Goal: Contribute content: Contribute content

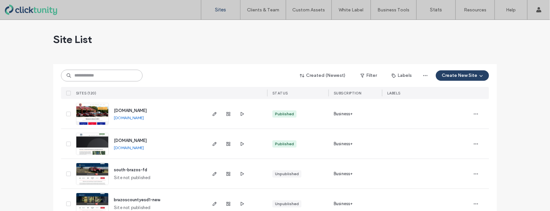
click at [79, 76] on input at bounding box center [101, 76] width 81 height 12
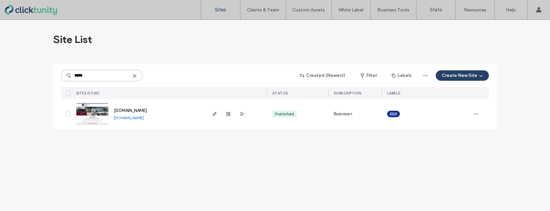
type input "*****"
click at [126, 111] on span "[DOMAIN_NAME]" at bounding box center [130, 110] width 33 height 5
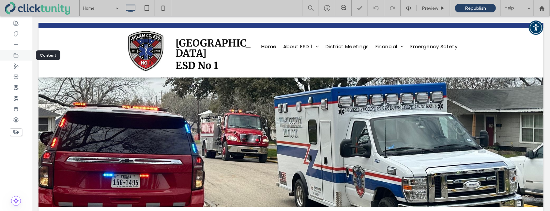
click at [17, 55] on icon at bounding box center [15, 55] width 5 height 5
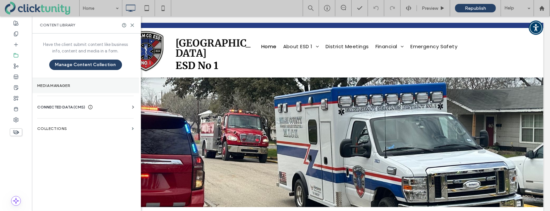
click at [48, 80] on section "Media Manager" at bounding box center [85, 85] width 107 height 15
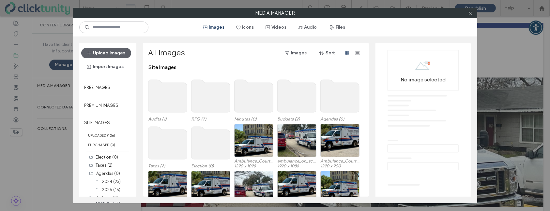
drag, startPoint x: 338, startPoint y: 29, endPoint x: 332, endPoint y: 37, distance: 10.1
click at [338, 28] on button "Files" at bounding box center [337, 27] width 29 height 10
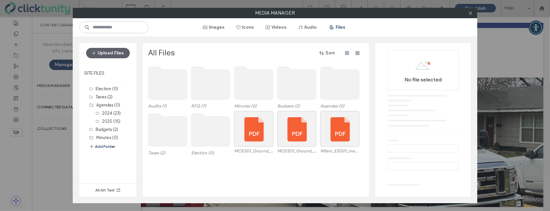
click at [330, 69] on use at bounding box center [339, 83] width 39 height 33
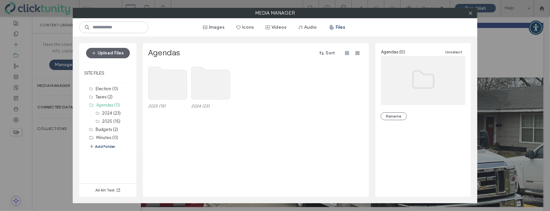
click at [174, 82] on use at bounding box center [167, 83] width 39 height 33
click at [173, 82] on use at bounding box center [167, 83] width 39 height 33
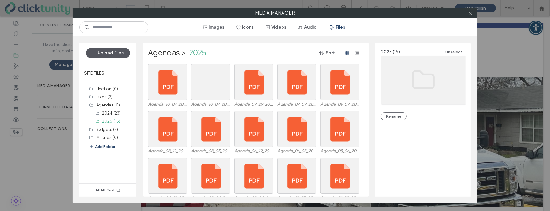
click at [118, 54] on button "Upload Files" at bounding box center [108, 53] width 44 height 10
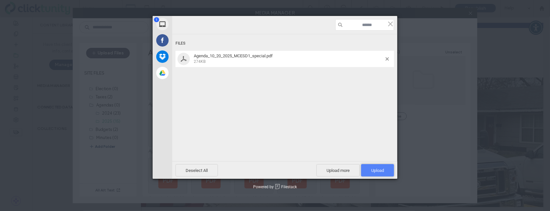
click at [372, 173] on span "Upload 1" at bounding box center [377, 170] width 33 height 12
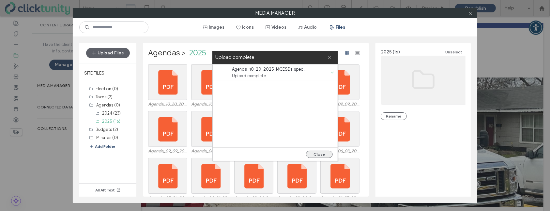
click at [323, 154] on button "Close" at bounding box center [319, 154] width 27 height 7
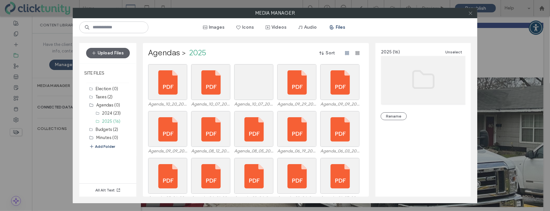
click at [469, 15] on span at bounding box center [470, 13] width 5 height 10
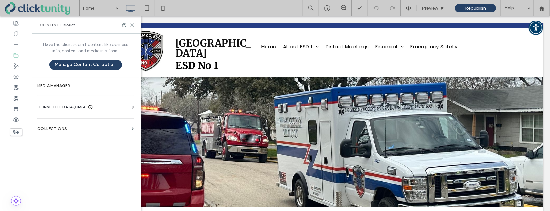
click at [133, 24] on use at bounding box center [132, 25] width 3 height 3
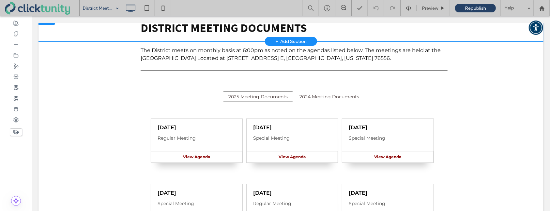
scroll to position [82, 0]
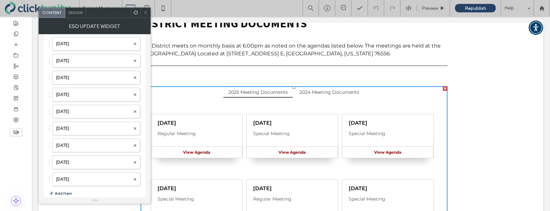
scroll to position [489, 0]
click at [68, 193] on button "Add Item" at bounding box center [60, 197] width 23 height 8
click at [72, 193] on div at bounding box center [96, 198] width 88 height 10
click at [73, 195] on label at bounding box center [93, 198] width 74 height 7
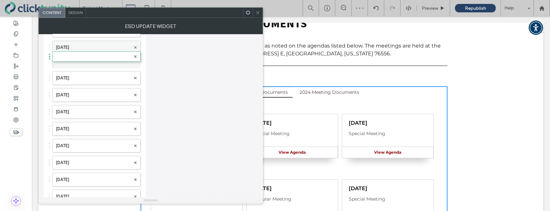
drag, startPoint x: 72, startPoint y: 192, endPoint x: 75, endPoint y: 46, distance: 146.1
click at [71, 60] on label at bounding box center [93, 63] width 75 height 7
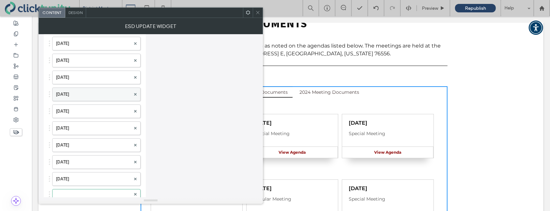
scroll to position [356, 0]
click at [79, 192] on label at bounding box center [93, 195] width 75 height 7
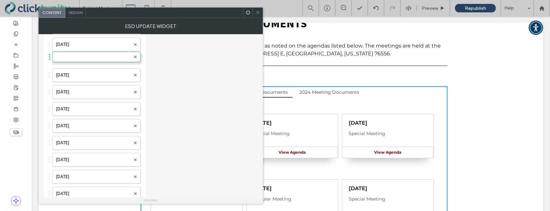
drag, startPoint x: 79, startPoint y: 191, endPoint x: 83, endPoint y: 51, distance: 140.2
click at [76, 57] on label at bounding box center [93, 60] width 75 height 7
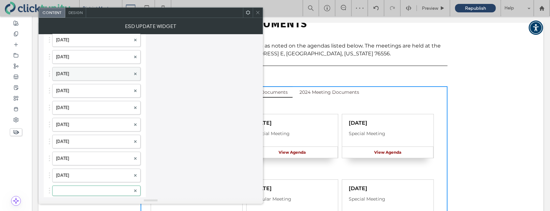
scroll to position [225, 0]
click at [80, 188] on label at bounding box center [93, 191] width 75 height 7
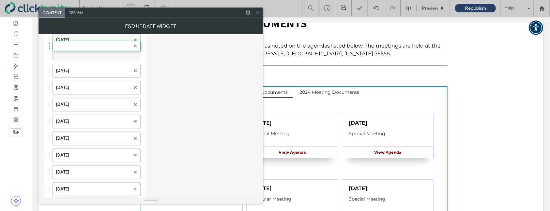
drag, startPoint x: 80, startPoint y: 188, endPoint x: 81, endPoint y: 41, distance: 147.0
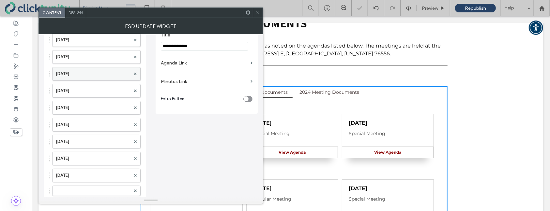
scroll to position [90, 0]
click at [77, 188] on label at bounding box center [93, 190] width 75 height 7
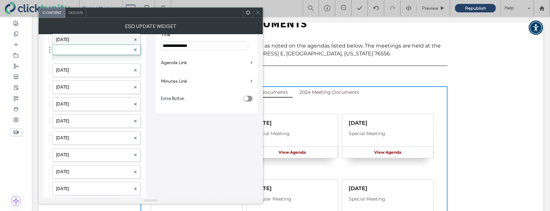
drag, startPoint x: 77, startPoint y: 188, endPoint x: 83, endPoint y: 44, distance: 144.2
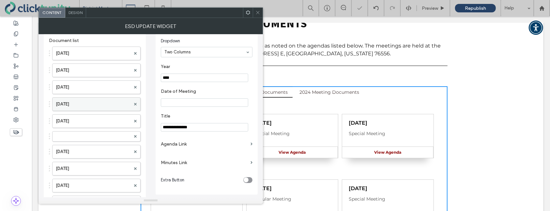
scroll to position [0, 0]
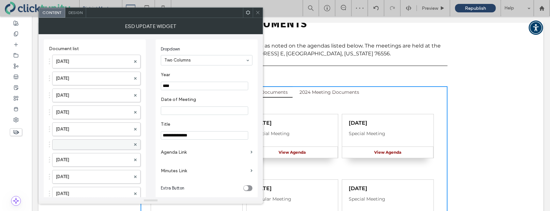
click at [76, 140] on div at bounding box center [96, 145] width 88 height 10
click at [77, 143] on label at bounding box center [93, 144] width 75 height 7
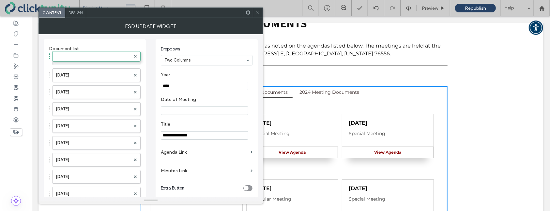
drag, startPoint x: 76, startPoint y: 143, endPoint x: 78, endPoint y: 50, distance: 93.2
drag, startPoint x: 74, startPoint y: 55, endPoint x: 88, endPoint y: 56, distance: 14.0
click at [74, 55] on div at bounding box center [96, 60] width 88 height 10
click at [88, 57] on label at bounding box center [93, 60] width 75 height 7
drag, startPoint x: 170, startPoint y: 87, endPoint x: 175, endPoint y: 87, distance: 4.9
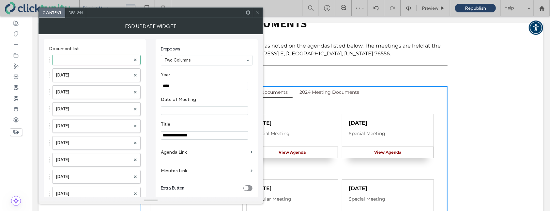
click at [175, 87] on input "****" at bounding box center [204, 86] width 87 height 8
type input "****"
click at [181, 113] on input "Date of Meeting" at bounding box center [204, 111] width 87 height 8
type input "**********"
drag, startPoint x: 177, startPoint y: 137, endPoint x: 159, endPoint y: 134, distance: 18.5
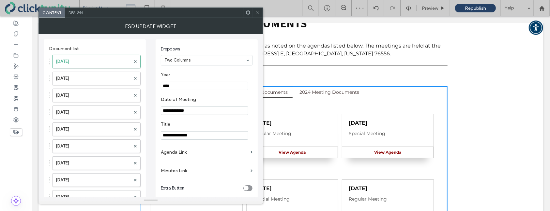
click at [159, 134] on div "**********" at bounding box center [206, 121] width 102 height 164
type input "**********"
click at [170, 156] on label "Agenda Link" at bounding box center [204, 152] width 87 height 12
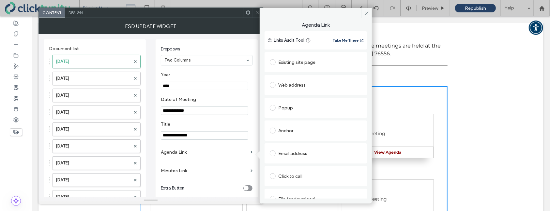
scroll to position [10, 0]
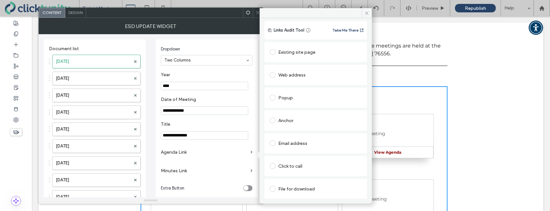
click at [273, 187] on span at bounding box center [273, 189] width 6 height 6
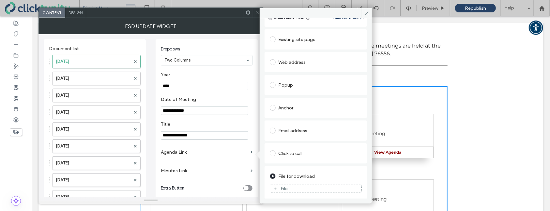
click at [279, 187] on div "File" at bounding box center [315, 189] width 91 height 6
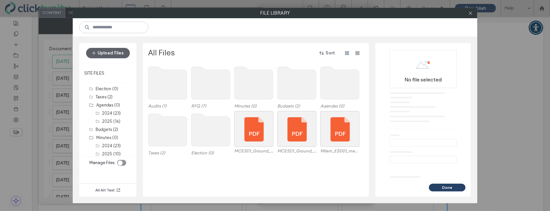
click at [331, 87] on use at bounding box center [339, 83] width 39 height 33
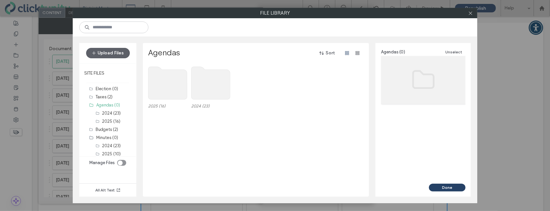
click at [165, 84] on use at bounding box center [167, 83] width 39 height 33
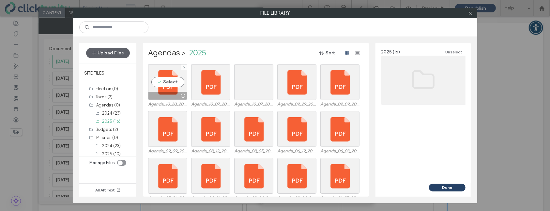
click at [165, 84] on div "Select" at bounding box center [167, 82] width 39 height 36
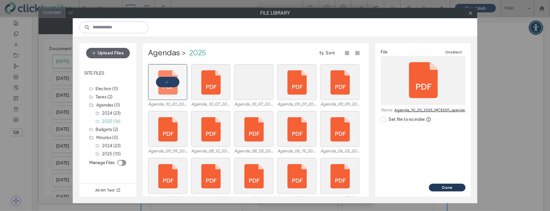
click at [433, 185] on button "Done" at bounding box center [447, 188] width 37 height 8
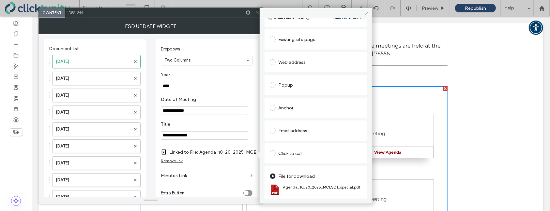
click at [365, 13] on icon at bounding box center [366, 13] width 5 height 5
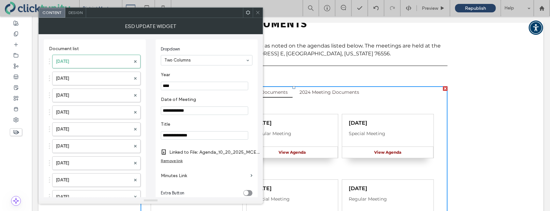
click at [258, 14] on icon at bounding box center [257, 12] width 5 height 5
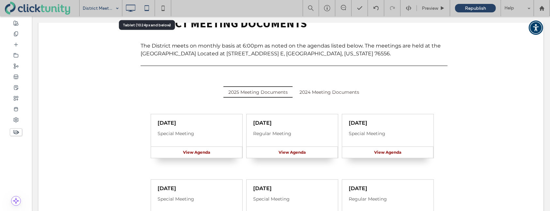
drag, startPoint x: 147, startPoint y: 9, endPoint x: 151, endPoint y: 9, distance: 4.6
click at [147, 9] on icon at bounding box center [146, 8] width 13 height 13
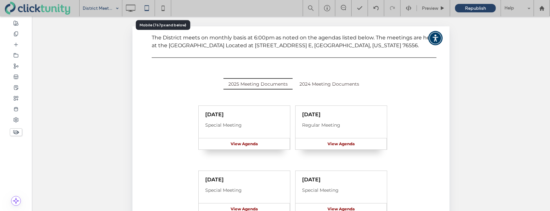
drag, startPoint x: 162, startPoint y: 9, endPoint x: 169, endPoint y: 15, distance: 8.6
click at [162, 9] on icon at bounding box center [162, 8] width 13 height 13
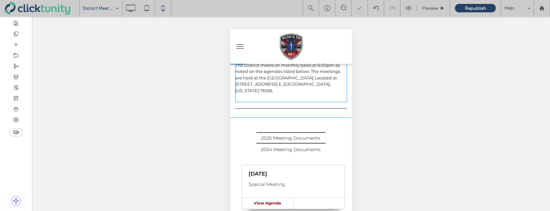
scroll to position [72, 0]
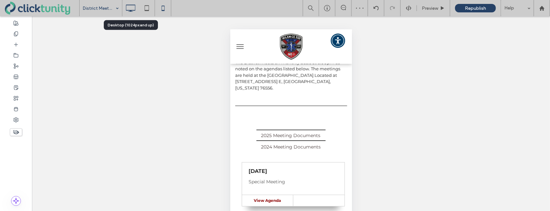
click at [130, 7] on icon at bounding box center [130, 8] width 13 height 13
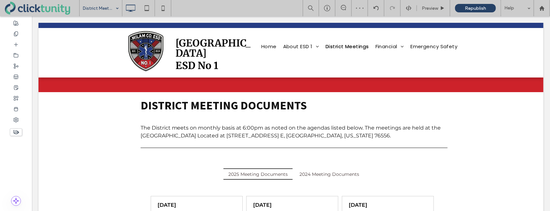
scroll to position [0, 0]
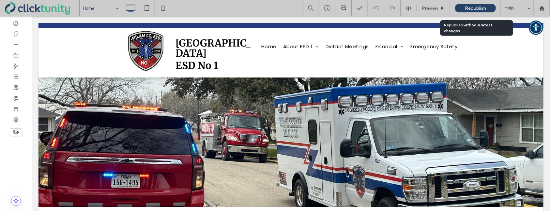
click at [467, 9] on span "Republish" at bounding box center [475, 9] width 21 height 6
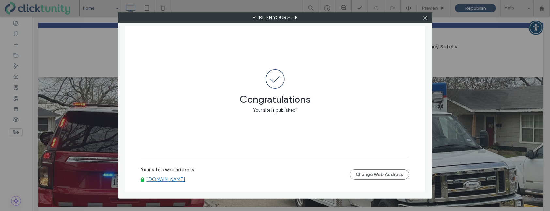
click at [170, 178] on link "www.milamesd1.org" at bounding box center [166, 180] width 39 height 6
drag, startPoint x: 425, startPoint y: 19, endPoint x: 403, endPoint y: 16, distance: 21.7
click at [424, 18] on icon at bounding box center [424, 17] width 5 height 5
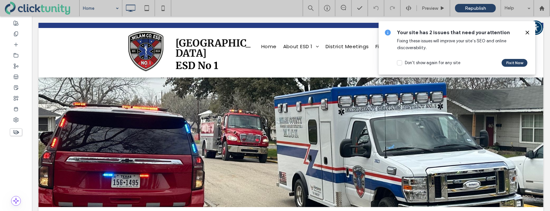
click at [526, 32] on icon at bounding box center [526, 32] width 5 height 5
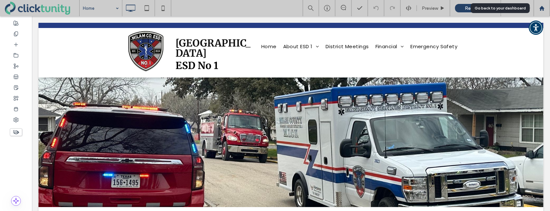
click at [540, 9] on use at bounding box center [541, 8] width 5 height 5
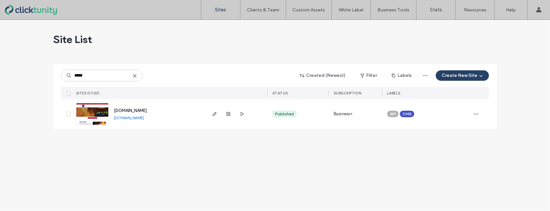
type input "*****"
click at [125, 109] on span "[DOMAIN_NAME]" at bounding box center [130, 110] width 33 height 5
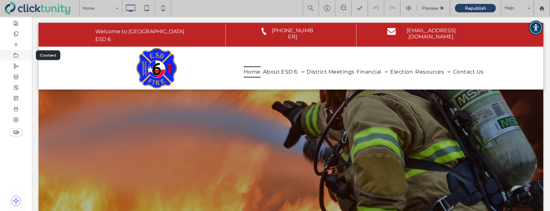
click at [19, 55] on div at bounding box center [16, 55] width 32 height 11
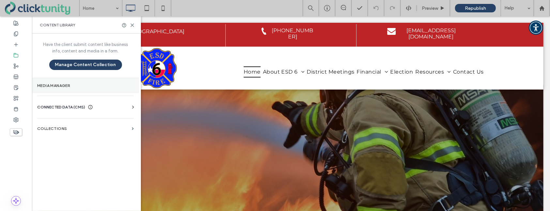
click at [47, 83] on label "Media Manager" at bounding box center [85, 85] width 96 height 5
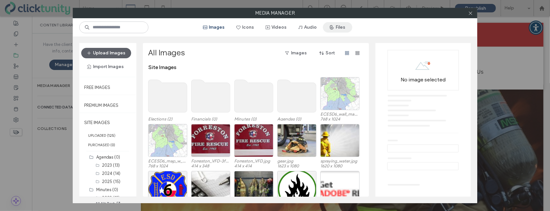
click at [335, 32] on span "button" at bounding box center [332, 27] width 7 height 10
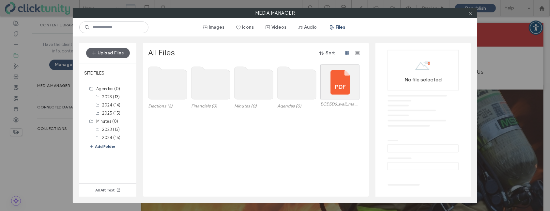
click at [170, 88] on use at bounding box center [167, 83] width 39 height 33
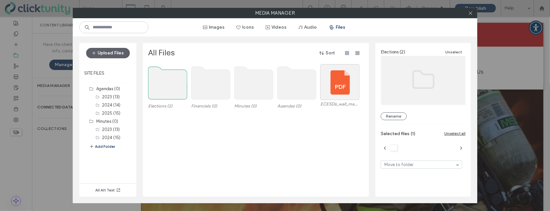
click at [170, 88] on use at bounding box center [167, 83] width 39 height 33
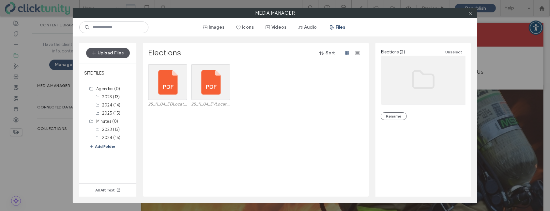
click at [120, 55] on button "Upload Files" at bounding box center [108, 53] width 44 height 10
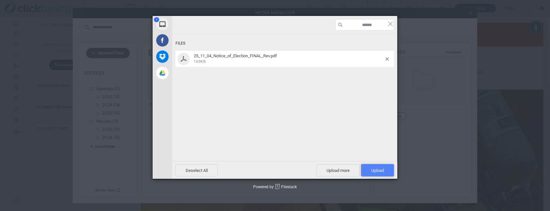
click at [371, 170] on span "Upload 1" at bounding box center [377, 170] width 13 height 5
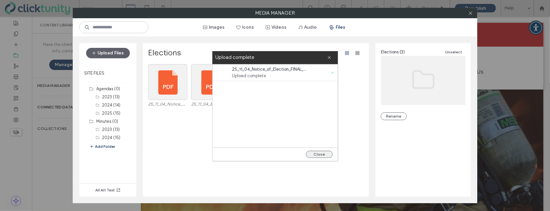
click at [326, 156] on button "Close" at bounding box center [319, 154] width 27 height 7
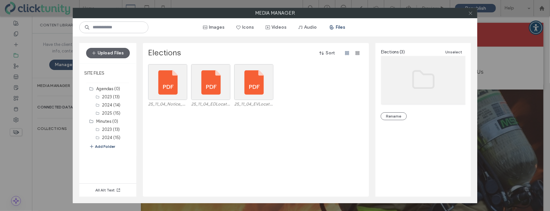
click at [469, 15] on icon at bounding box center [470, 13] width 5 height 5
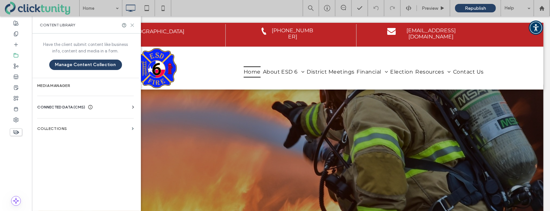
click at [132, 26] on icon at bounding box center [132, 25] width 5 height 5
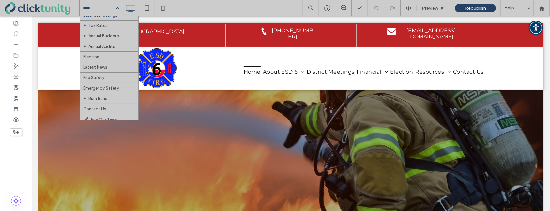
scroll to position [61, 0]
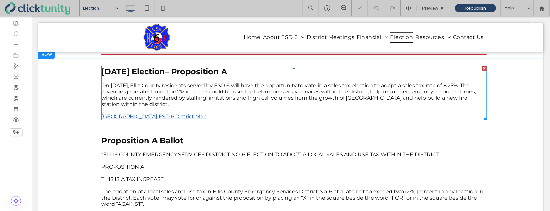
scroll to position [79, 0]
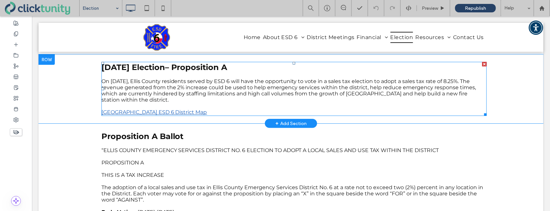
click at [188, 97] on p "On November 4, 2025, Ellis County residents served by ESD 6 will have the oppor…" at bounding box center [293, 90] width 385 height 25
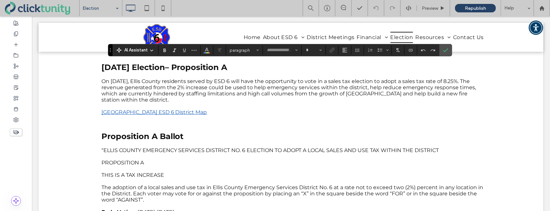
type input "**********"
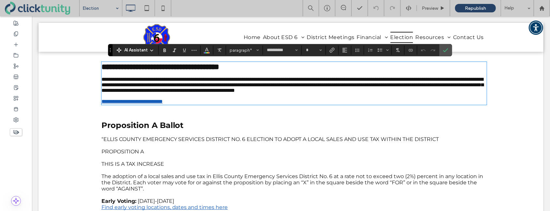
click at [176, 93] on p "**********" at bounding box center [293, 84] width 385 height 17
type input "**"
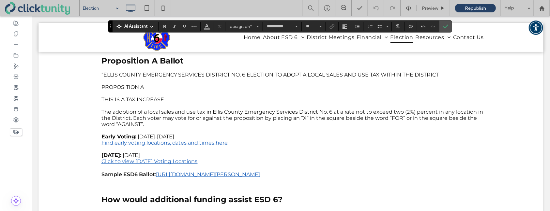
scroll to position [155, 0]
click at [445, 30] on span "Confirm" at bounding box center [445, 26] width 5 height 11
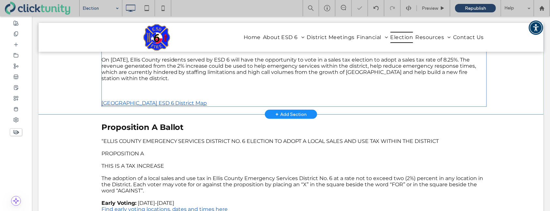
scroll to position [98, 0]
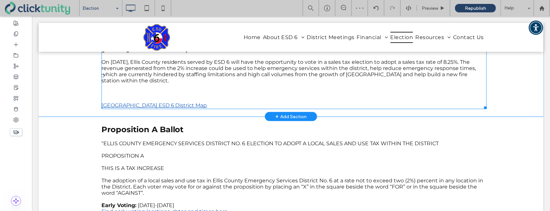
click at [161, 87] on p at bounding box center [293, 86] width 385 height 6
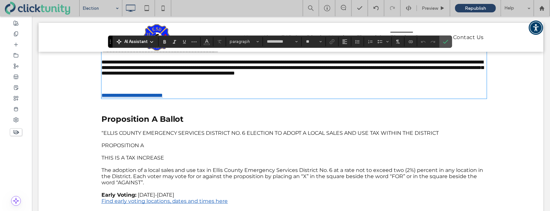
scroll to position [97, 0]
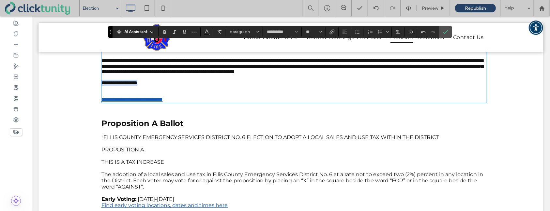
drag, startPoint x: 101, startPoint y: 93, endPoint x: 149, endPoint y: 92, distance: 47.3
click at [148, 85] on p "**********" at bounding box center [293, 83] width 385 height 6
click at [332, 35] on span "Link" at bounding box center [330, 31] width 3 height 9
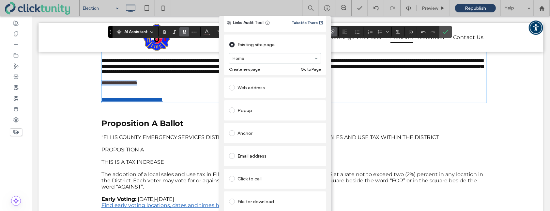
scroll to position [24, 0]
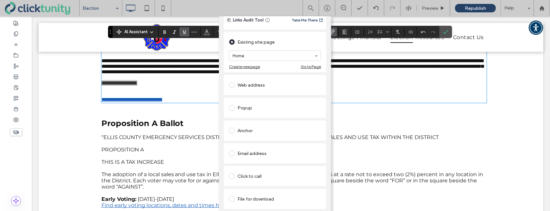
click at [229, 196] on span at bounding box center [232, 199] width 6 height 6
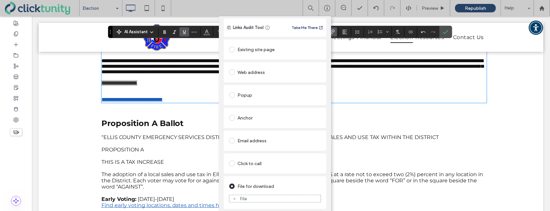
click at [240, 196] on div "File" at bounding box center [243, 199] width 7 height 6
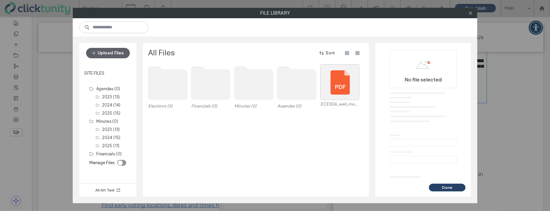
click at [175, 93] on use at bounding box center [167, 83] width 39 height 33
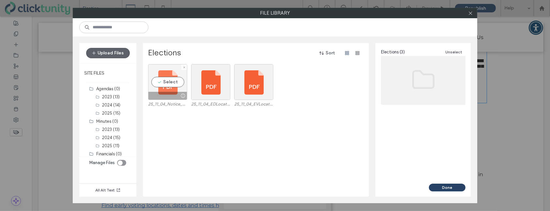
drag, startPoint x: 169, startPoint y: 86, endPoint x: 173, endPoint y: 97, distance: 11.6
click at [169, 86] on div "Select" at bounding box center [167, 82] width 39 height 36
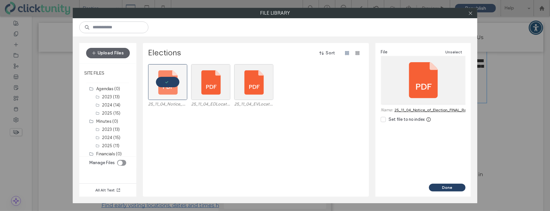
click at [440, 185] on button "Done" at bounding box center [447, 188] width 37 height 8
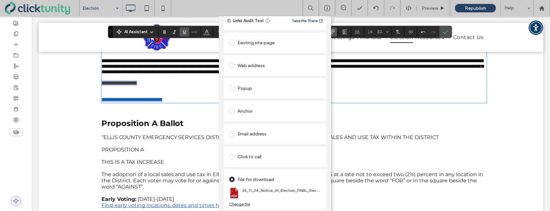
scroll to position [0, 0]
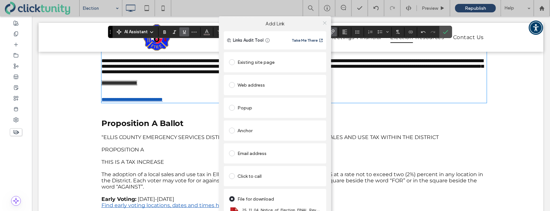
click at [323, 24] on icon at bounding box center [324, 23] width 5 height 5
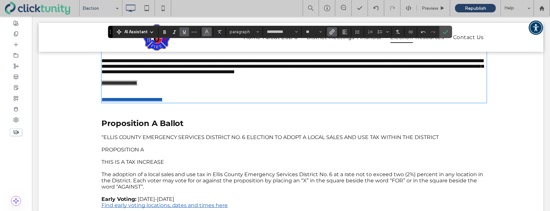
click at [207, 30] on icon "Color" at bounding box center [206, 31] width 5 height 5
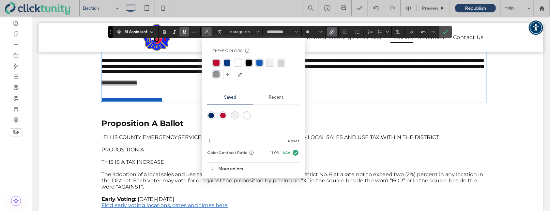
click at [258, 64] on div "rgba(21, 92, 185, 1)" at bounding box center [259, 63] width 6 height 6
click at [443, 36] on span "Confirm" at bounding box center [444, 32] width 3 height 12
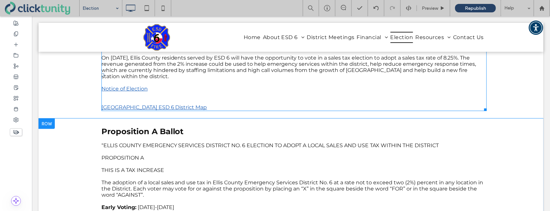
scroll to position [101, 0]
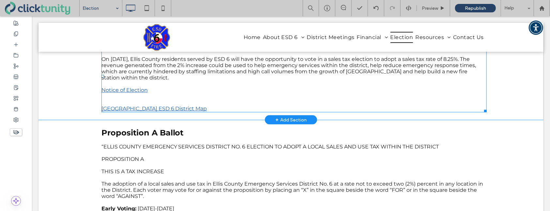
click at [171, 106] on link "Ellis County ESD 6 District Map" at bounding box center [154, 108] width 106 height 6
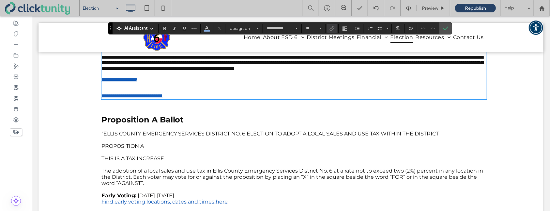
click at [184, 98] on p "**********" at bounding box center [293, 96] width 385 height 6
drag, startPoint x: 185, startPoint y: 109, endPoint x: 100, endPoint y: 106, distance: 84.8
click at [100, 102] on div "**********" at bounding box center [290, 69] width 391 height 65
copy link "**********"
click at [156, 71] on p "**********" at bounding box center [293, 62] width 385 height 17
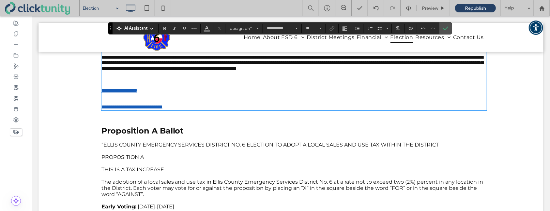
scroll to position [0, 0]
drag, startPoint x: 180, startPoint y: 90, endPoint x: 106, endPoint y: 88, distance: 74.0
click at [106, 81] on link "**********" at bounding box center [131, 79] width 61 height 5
click at [102, 81] on link "**********" at bounding box center [131, 79] width 61 height 5
drag, startPoint x: 102, startPoint y: 89, endPoint x: 183, endPoint y: 90, distance: 81.5
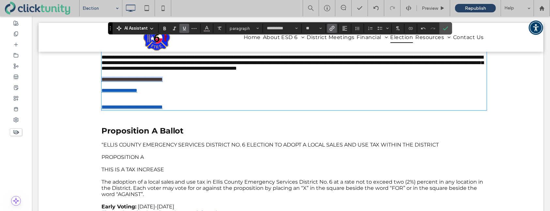
click at [182, 82] on p "**********" at bounding box center [293, 79] width 385 height 6
click at [333, 29] on icon "Link" at bounding box center [331, 28] width 5 height 5
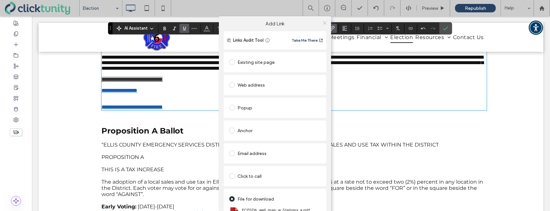
click at [324, 25] on span at bounding box center [324, 23] width 5 height 10
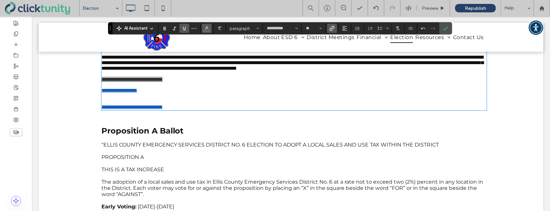
click at [205, 33] on button "Color" at bounding box center [207, 28] width 10 height 9
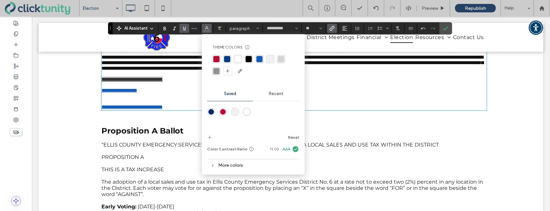
click at [258, 59] on div "rgba(21, 92, 185, 1)" at bounding box center [259, 59] width 6 height 6
click at [335, 93] on p "**********" at bounding box center [293, 90] width 385 height 6
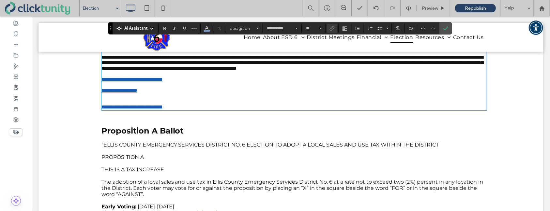
click at [184, 110] on p "**********" at bounding box center [293, 107] width 385 height 6
drag, startPoint x: 186, startPoint y: 122, endPoint x: 113, endPoint y: 118, distance: 73.8
click at [113, 110] on p "**********" at bounding box center [293, 107] width 385 height 6
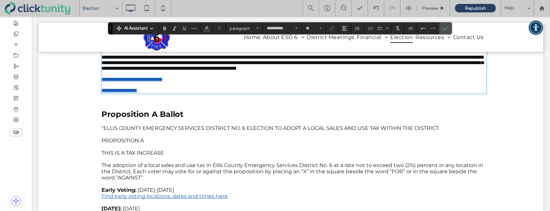
click at [144, 87] on p at bounding box center [293, 85] width 385 height 6
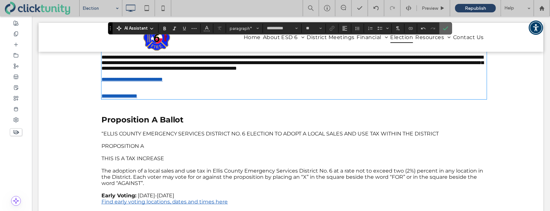
click at [444, 31] on span "Confirm" at bounding box center [444, 28] width 3 height 12
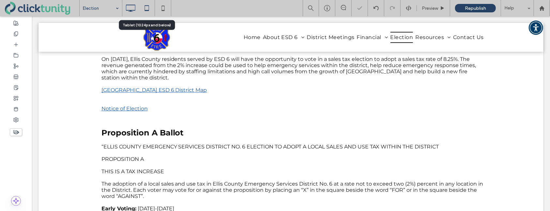
click at [149, 8] on icon at bounding box center [146, 8] width 13 height 13
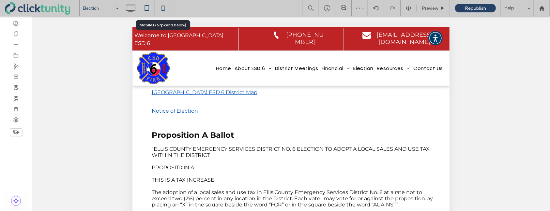
click at [158, 9] on icon at bounding box center [162, 8] width 13 height 13
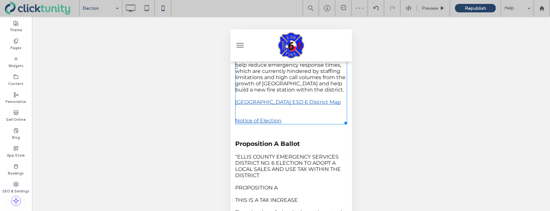
scroll to position [134, 0]
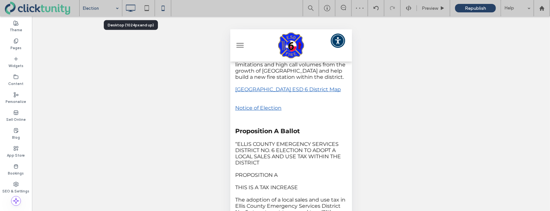
click at [133, 9] on icon at bounding box center [130, 8] width 13 height 13
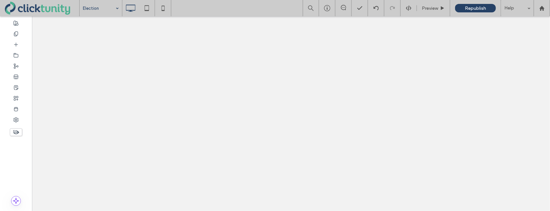
scroll to position [0, 0]
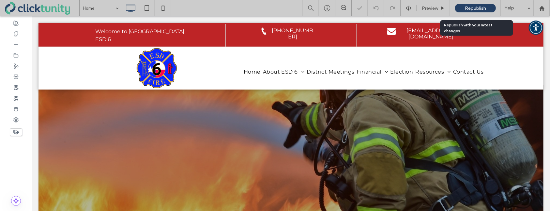
click at [467, 7] on span "Republish" at bounding box center [475, 9] width 21 height 6
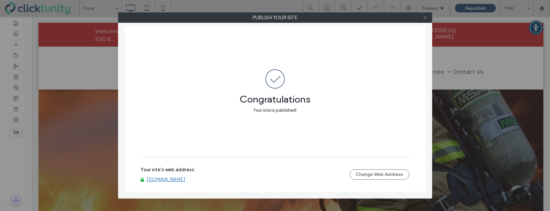
click at [425, 19] on icon at bounding box center [424, 17] width 5 height 5
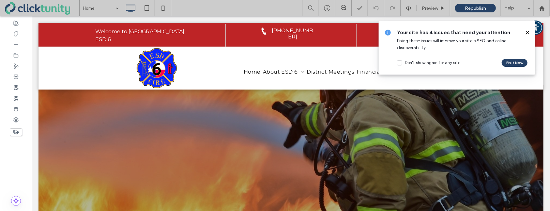
click at [528, 32] on use at bounding box center [526, 32] width 3 height 3
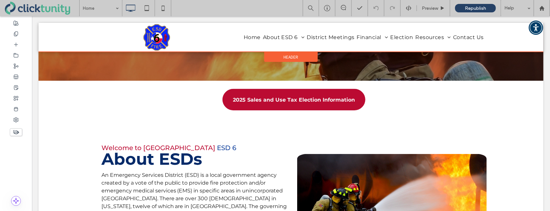
scroll to position [154, 0]
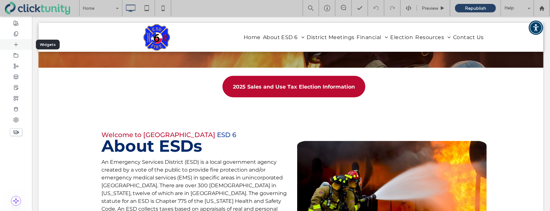
click at [18, 48] on div at bounding box center [16, 44] width 32 height 11
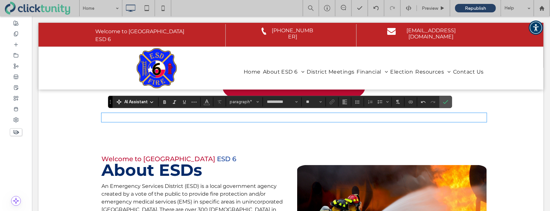
click at [244, 117] on p "﻿" at bounding box center [293, 117] width 385 height 8
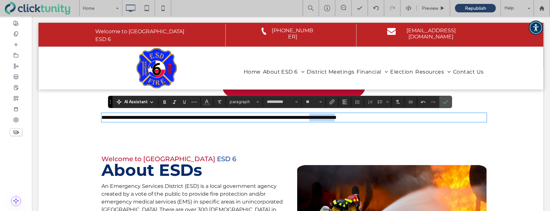
drag, startPoint x: 377, startPoint y: 118, endPoint x: 410, endPoint y: 118, distance: 32.9
click at [336, 118] on span "**********" at bounding box center [218, 117] width 235 height 5
click at [331, 103] on icon "Link" at bounding box center [331, 101] width 5 height 5
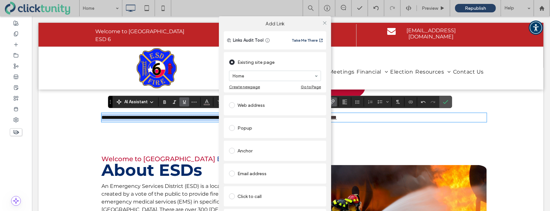
scroll to position [24, 0]
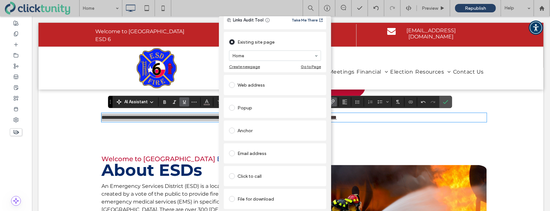
click at [231, 196] on span at bounding box center [232, 199] width 6 height 6
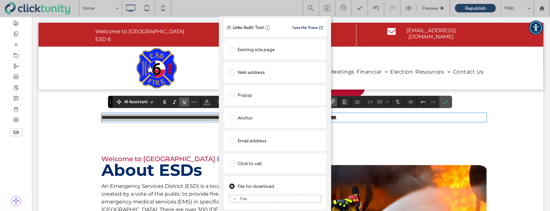
click at [230, 73] on span at bounding box center [232, 72] width 6 height 6
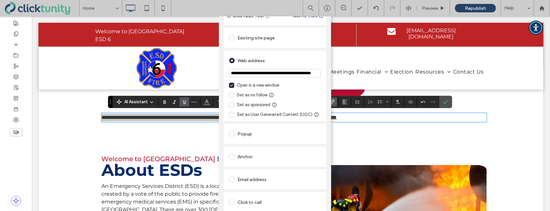
scroll to position [0, 22]
type input "**********"
click at [306, 61] on div "Web address" at bounding box center [275, 60] width 92 height 10
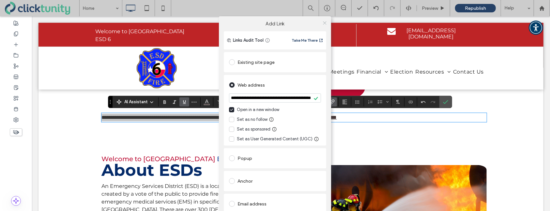
click at [323, 24] on icon at bounding box center [324, 23] width 5 height 5
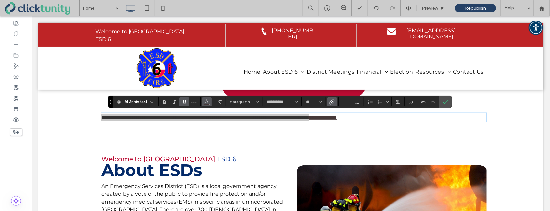
click at [206, 103] on icon "Color" at bounding box center [206, 101] width 5 height 5
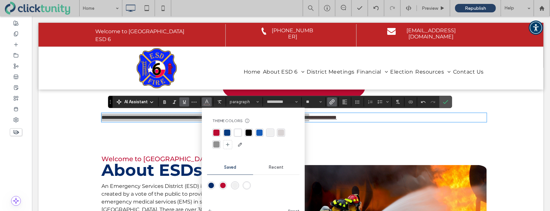
click at [259, 134] on div "rgba(21, 92, 185, 1)" at bounding box center [259, 133] width 6 height 6
click at [443, 105] on span "Confirm" at bounding box center [444, 102] width 3 height 12
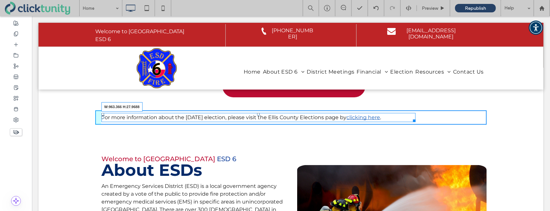
drag, startPoint x: 483, startPoint y: 121, endPoint x: 412, endPoint y: 122, distance: 71.4
click at [412, 122] on div "Click To Paste Click To Paste For more information about the November 4, 2025 e…" at bounding box center [290, 117] width 391 height 14
drag, startPoint x: 102, startPoint y: 117, endPoint x: 183, endPoint y: 135, distance: 83.0
click at [104, 118] on div at bounding box center [102, 117] width 3 height 3
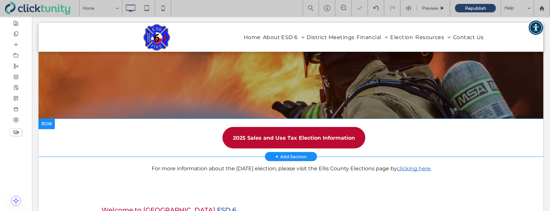
scroll to position [101, 0]
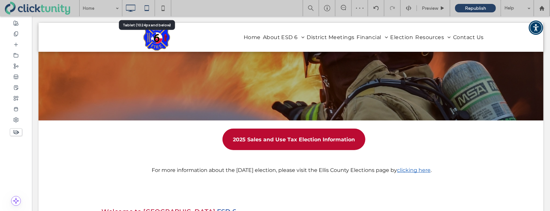
click at [146, 7] on icon at bounding box center [146, 8] width 13 height 13
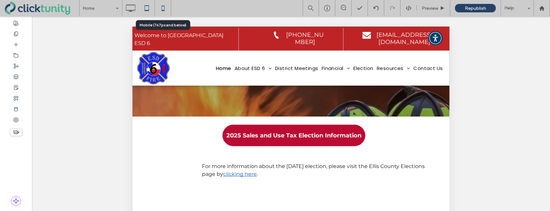
click at [165, 8] on icon at bounding box center [162, 8] width 13 height 13
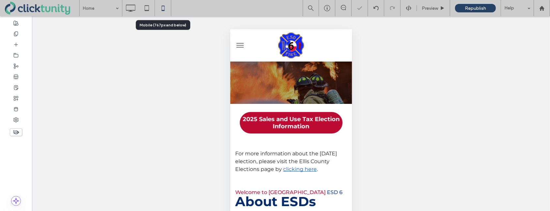
scroll to position [0, 0]
click at [133, 9] on icon at bounding box center [130, 8] width 13 height 13
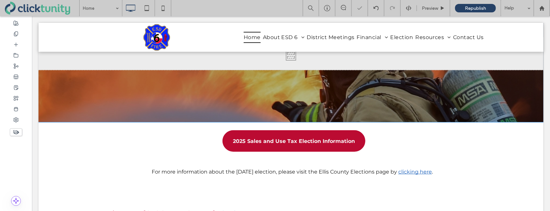
scroll to position [102, 0]
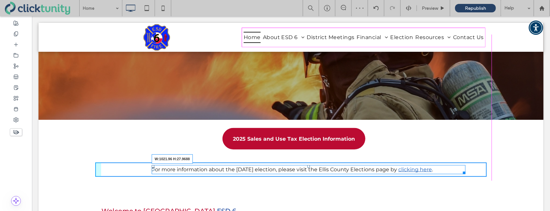
drag, startPoint x: 463, startPoint y: 173, endPoint x: 481, endPoint y: 173, distance: 18.3
click at [465, 173] on div at bounding box center [462, 171] width 5 height 5
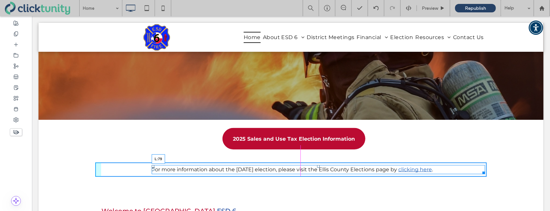
drag, startPoint x: 153, startPoint y: 170, endPoint x: 129, endPoint y: 165, distance: 24.9
click at [151, 165] on div "For more information about the November 4, 2025 election, please visit the Elli…" at bounding box center [317, 169] width 333 height 9
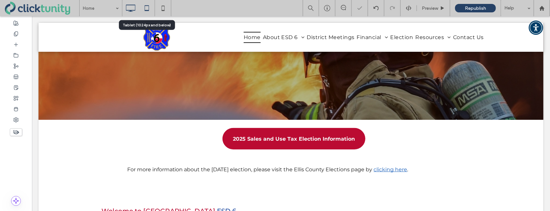
click at [146, 10] on icon at bounding box center [146, 8] width 13 height 13
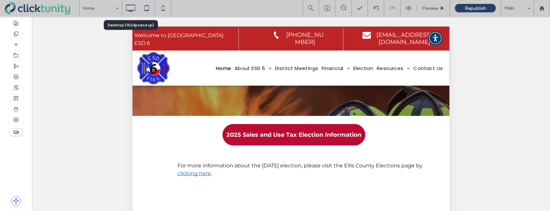
click at [132, 9] on icon at bounding box center [130, 8] width 13 height 13
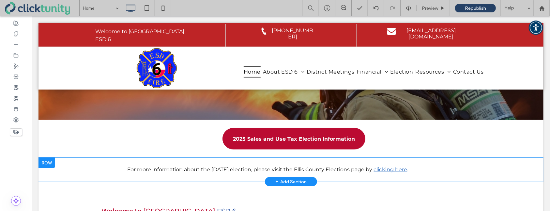
click at [46, 163] on div at bounding box center [46, 162] width 16 height 10
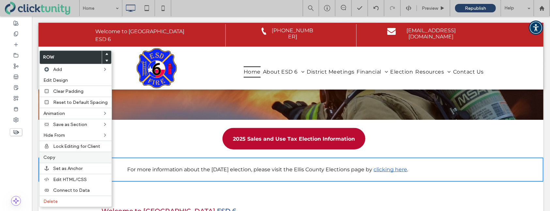
click at [66, 154] on div "Copy" at bounding box center [75, 157] width 72 height 11
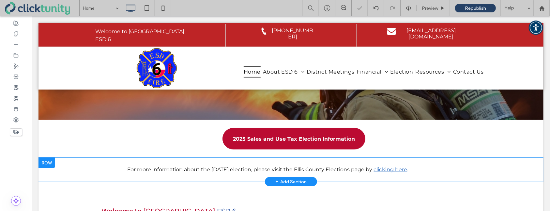
click at [46, 161] on div at bounding box center [46, 162] width 16 height 10
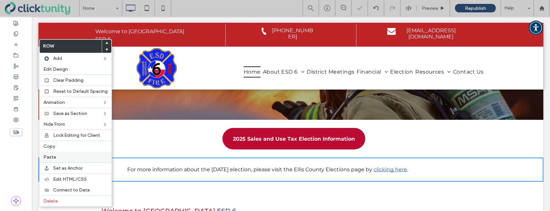
click at [45, 160] on span "Paste" at bounding box center [49, 158] width 13 height 6
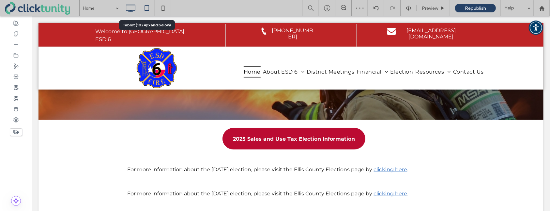
click at [145, 9] on icon at bounding box center [146, 8] width 13 height 13
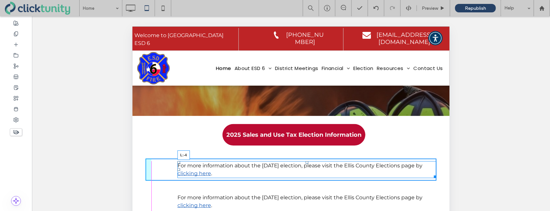
drag, startPoint x: 178, startPoint y: 168, endPoint x: 153, endPoint y: 167, distance: 25.4
click at [177, 167] on div "For more information about the November 4, 2025 election, please visit the Elli…" at bounding box center [306, 169] width 259 height 17
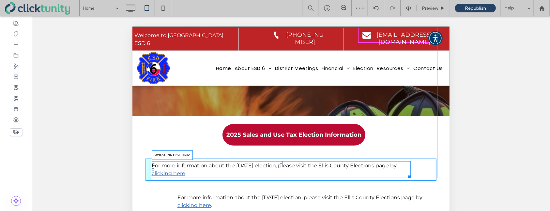
drag, startPoint x: 409, startPoint y: 176, endPoint x: 434, endPoint y: 175, distance: 25.5
click at [410, 175] on div at bounding box center [407, 175] width 5 height 5
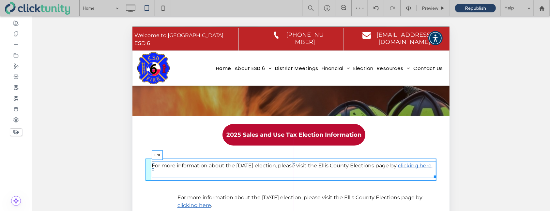
drag, startPoint x: 152, startPoint y: 170, endPoint x: 144, endPoint y: 170, distance: 8.2
click at [144, 170] on div "For more information about the November 4, 2025 election, please visit the Elli…" at bounding box center [290, 170] width 317 height 32
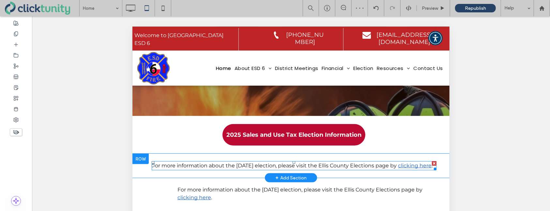
click at [148, 170] on div "For more information about the November 4, 2025 election, please visit the Elli…" at bounding box center [290, 165] width 291 height 14
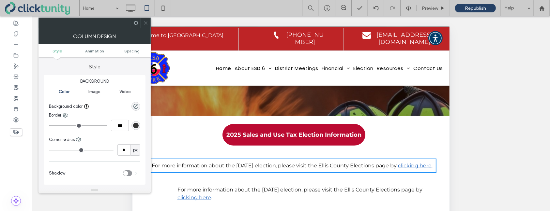
drag, startPoint x: 129, startPoint y: 52, endPoint x: 123, endPoint y: 68, distance: 17.4
click at [129, 52] on span "Spacing" at bounding box center [131, 51] width 15 height 5
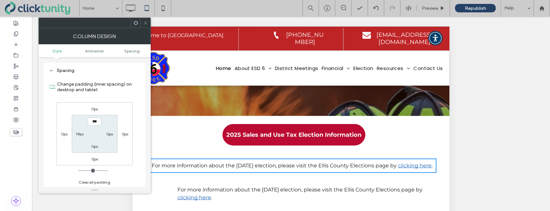
scroll to position [148, 0]
click at [76, 133] on label "19px" at bounding box center [80, 134] width 8 height 5
type input "**"
type input "*"
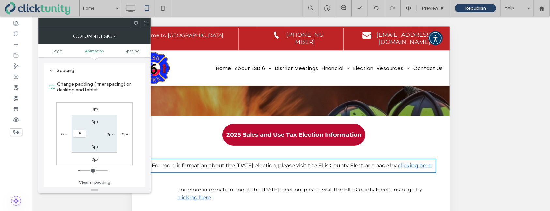
type input "***"
click at [145, 25] on span at bounding box center [145, 23] width 5 height 10
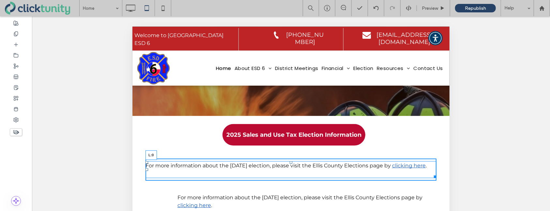
drag, startPoint x: 146, startPoint y: 170, endPoint x: 140, endPoint y: 170, distance: 6.5
click at [140, 170] on div "For more information about the November 4, 2025 election, please visit the Elli…" at bounding box center [290, 170] width 317 height 32
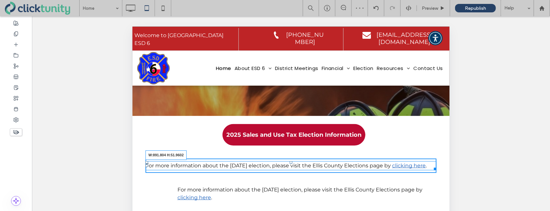
drag, startPoint x: 434, startPoint y: 177, endPoint x: 441, endPoint y: 176, distance: 7.5
click at [441, 176] on div "For more information about the November 4, 2025 election, please visit the Elli…" at bounding box center [290, 166] width 317 height 24
drag, startPoint x: 434, startPoint y: 176, endPoint x: 336, endPoint y: 171, distance: 97.9
click at [336, 170] on div "For more information about the November 4, 2025 election, please visit the Elli…" at bounding box center [290, 165] width 291 height 9
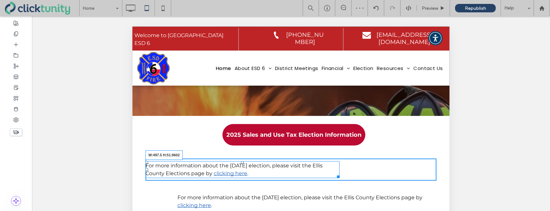
drag, startPoint x: 338, startPoint y: 175, endPoint x: 306, endPoint y: 171, distance: 31.8
click at [306, 171] on div "For more information about the November 4, 2025 election, please visit the Elli…" at bounding box center [242, 169] width 194 height 17
drag, startPoint x: 145, startPoint y: 170, endPoint x: 225, endPoint y: 172, distance: 79.6
click at [225, 172] on div "For more information about the November 4, 2025 election, please visit the Elli…" at bounding box center [226, 169] width 162 height 17
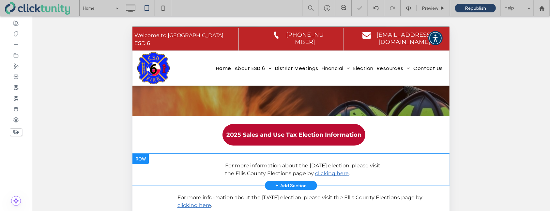
click at [142, 162] on div at bounding box center [140, 159] width 16 height 10
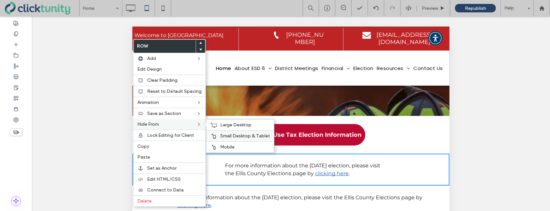
drag, startPoint x: 212, startPoint y: 147, endPoint x: 213, endPoint y: 140, distance: 6.6
click at [212, 146] on icon at bounding box center [213, 147] width 5 height 5
click at [214, 125] on use at bounding box center [214, 125] width 6 height 5
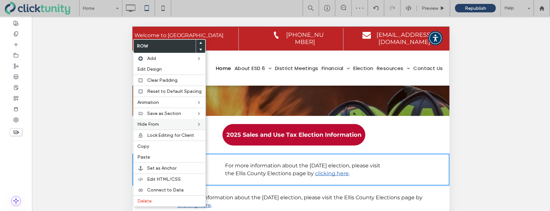
click at [211, 189] on div "For more information about the November 4, 2025 election, please visit the Elli…" at bounding box center [290, 201] width 317 height 32
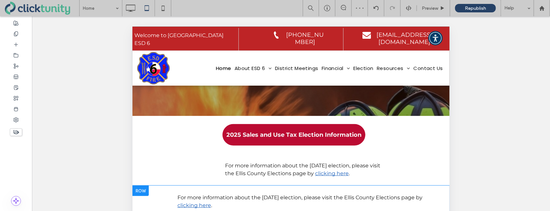
click at [142, 189] on div at bounding box center [140, 190] width 16 height 10
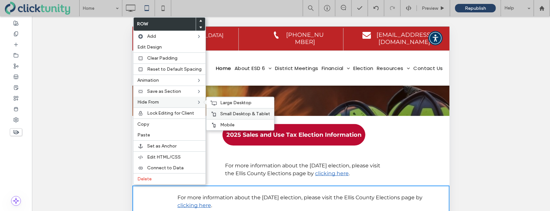
click at [214, 112] on div at bounding box center [213, 113] width 7 height 5
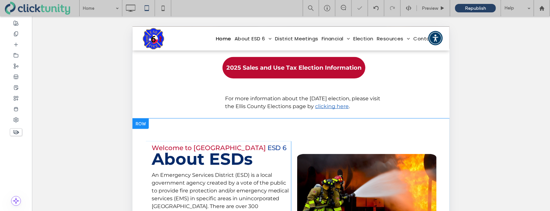
scroll to position [168, 0]
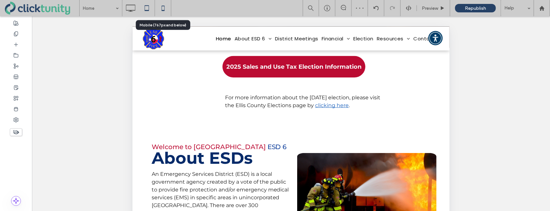
click at [162, 10] on use at bounding box center [162, 8] width 3 height 5
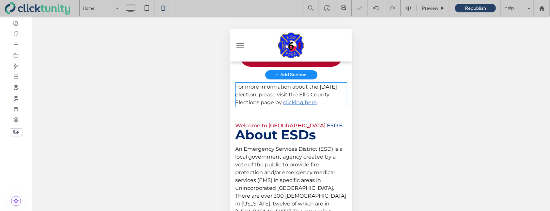
scroll to position [75, 0]
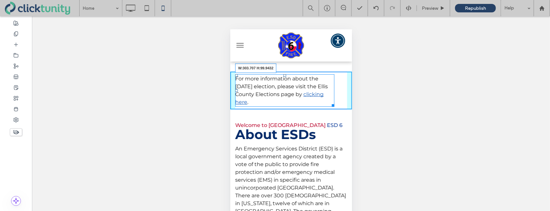
drag, startPoint x: 343, startPoint y: 105, endPoint x: 330, endPoint y: 105, distance: 13.0
click at [330, 105] on div at bounding box center [331, 104] width 5 height 5
drag, startPoint x: 235, startPoint y: 89, endPoint x: 241, endPoint y: 90, distance: 6.2
click at [237, 90] on div at bounding box center [236, 90] width 3 height 3
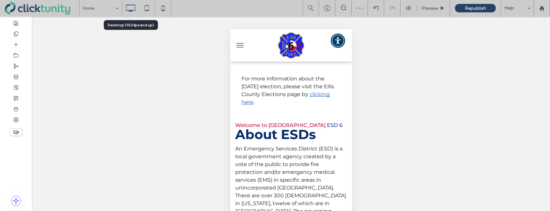
click at [132, 9] on icon at bounding box center [130, 8] width 13 height 13
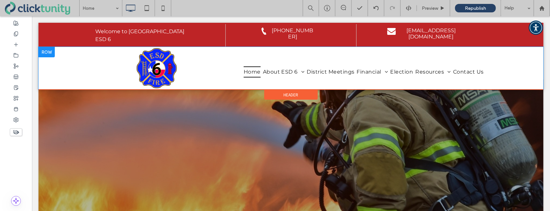
scroll to position [0, 0]
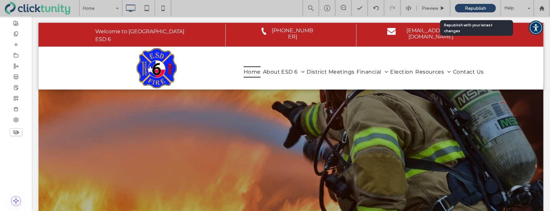
click at [473, 8] on span "Republish" at bounding box center [475, 9] width 21 height 6
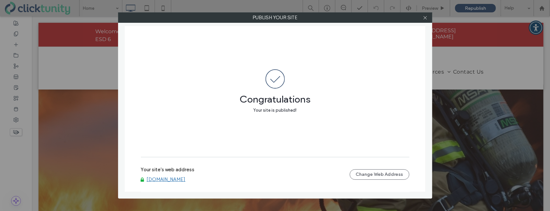
drag, startPoint x: 425, startPoint y: 19, endPoint x: 430, endPoint y: 19, distance: 4.9
click at [425, 19] on icon at bounding box center [424, 17] width 5 height 5
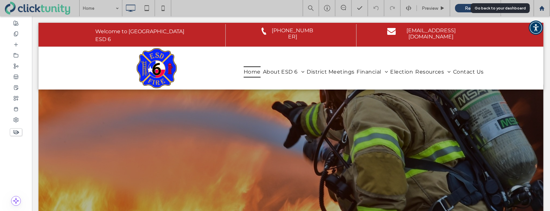
drag, startPoint x: 541, startPoint y: 8, endPoint x: 528, endPoint y: 9, distance: 13.4
click at [541, 8] on use at bounding box center [541, 8] width 5 height 5
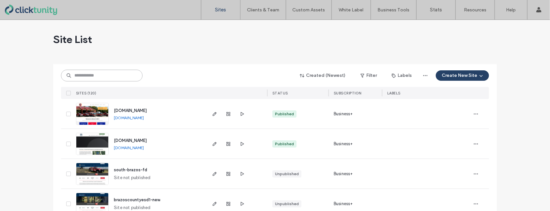
click at [103, 76] on input at bounding box center [101, 76] width 81 height 12
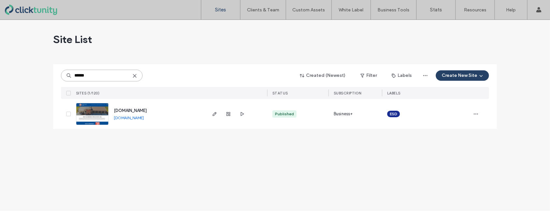
type input "******"
click at [136, 109] on span "[DOMAIN_NAME]" at bounding box center [130, 110] width 33 height 5
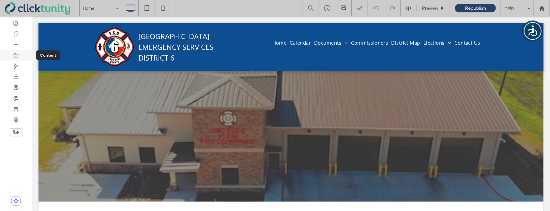
click at [16, 56] on icon at bounding box center [15, 55] width 5 height 5
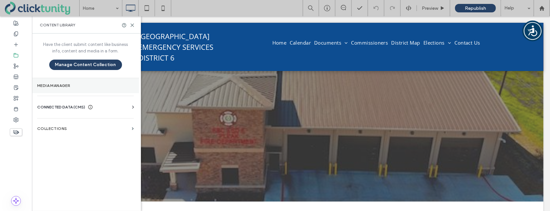
click at [48, 81] on section "Media Manager" at bounding box center [85, 85] width 107 height 15
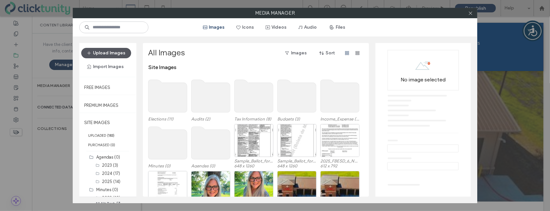
click at [122, 52] on button "Upload Images" at bounding box center [106, 53] width 50 height 10
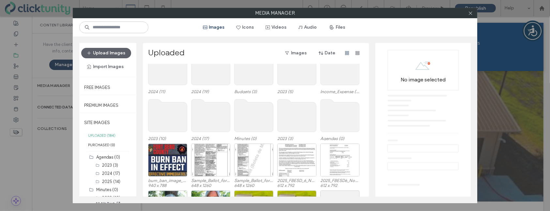
scroll to position [60, 0]
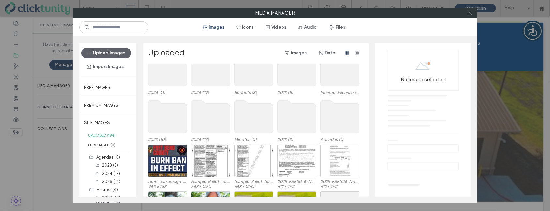
click at [468, 15] on icon at bounding box center [470, 13] width 5 height 5
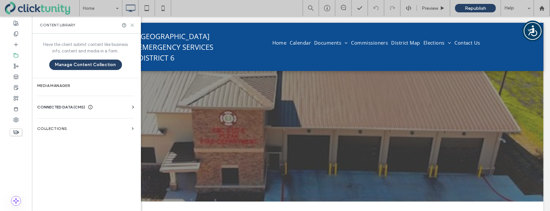
click at [132, 24] on icon at bounding box center [132, 25] width 5 height 5
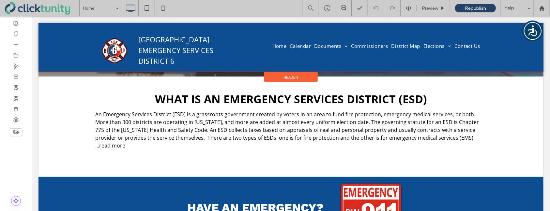
scroll to position [153, 0]
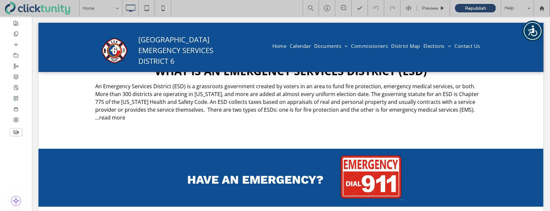
drag, startPoint x: 17, startPoint y: 130, endPoint x: 22, endPoint y: 130, distance: 4.9
click at [17, 130] on icon at bounding box center [15, 132] width 7 height 7
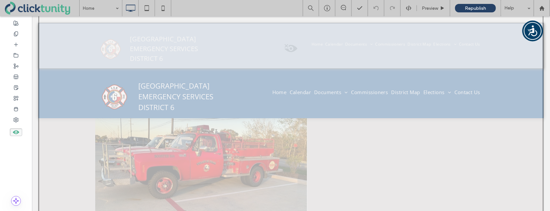
scroll to position [474, 0]
drag, startPoint x: 16, startPoint y: 130, endPoint x: 27, endPoint y: 132, distance: 10.6
click at [16, 130] on icon at bounding box center [15, 132] width 7 height 7
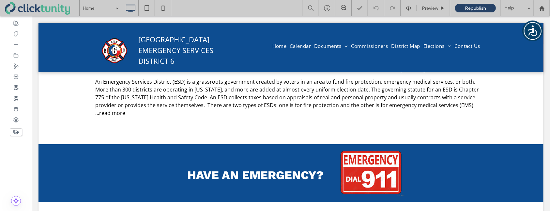
scroll to position [159, 0]
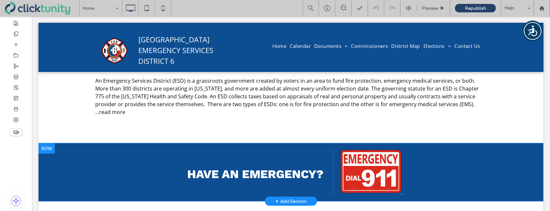
click at [50, 143] on div at bounding box center [46, 148] width 16 height 10
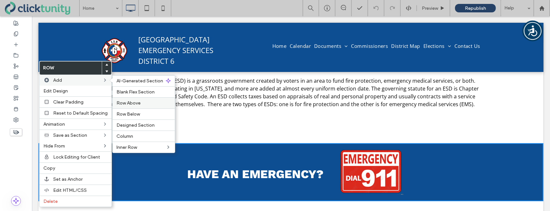
click at [131, 101] on span "Row Above" at bounding box center [128, 103] width 24 height 6
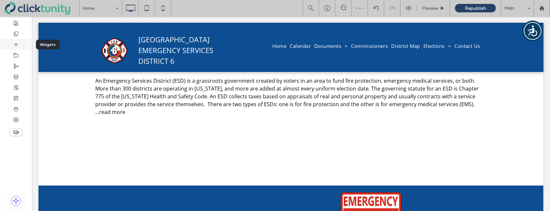
click at [17, 44] on use at bounding box center [15, 44] width 3 height 3
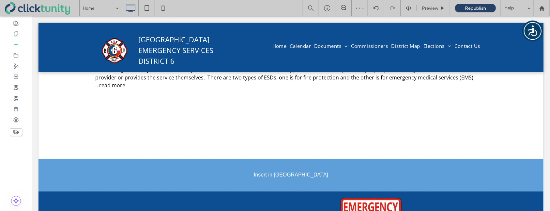
scroll to position [194, 0]
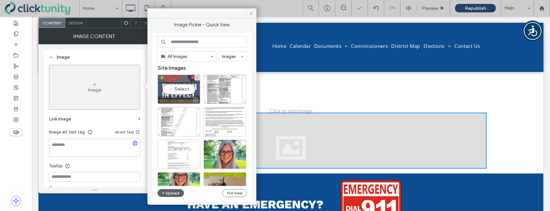
click at [175, 81] on div "Select" at bounding box center [178, 89] width 43 height 29
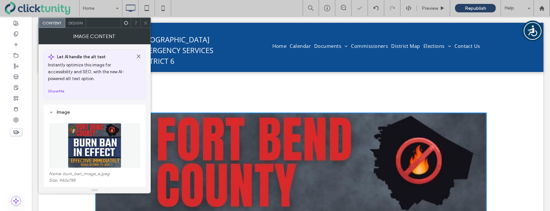
click at [146, 23] on icon at bounding box center [145, 23] width 5 height 5
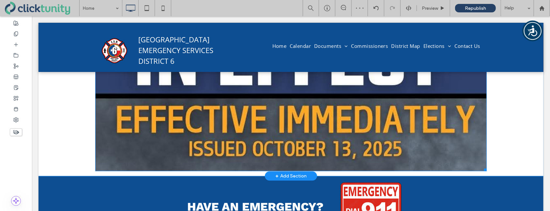
scroll to position [464, 0]
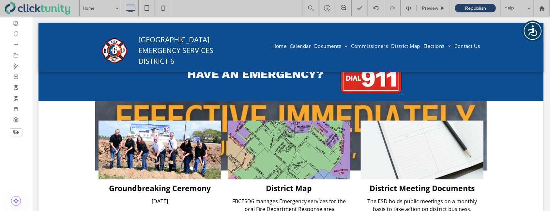
drag, startPoint x: 482, startPoint y: 161, endPoint x: 402, endPoint y: 74, distance: 118.3
click at [402, 74] on div "Click To Paste Row + Add Section Fort Bend County Burn Ban in Effect Click To P…" at bounding box center [290, 103] width 505 height 992
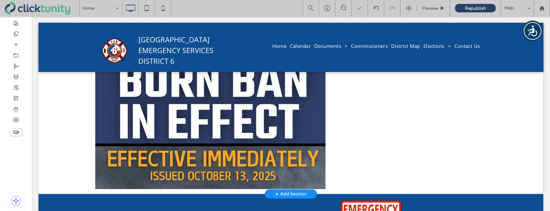
scroll to position [303, 0]
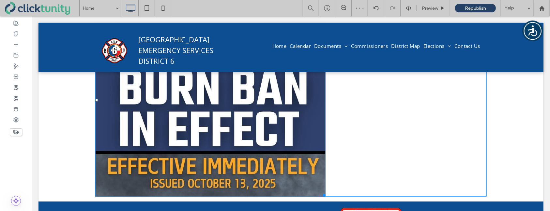
drag, startPoint x: 322, startPoint y: 186, endPoint x: 269, endPoint y: 106, distance: 96.3
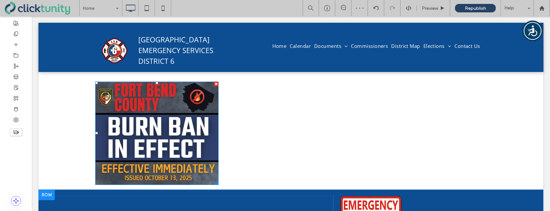
scroll to position [222, 0]
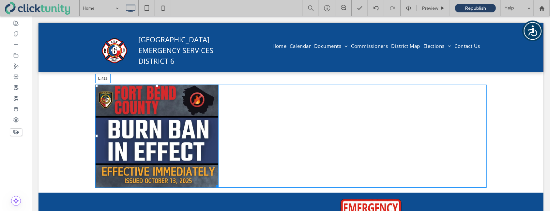
drag, startPoint x: 96, startPoint y: 128, endPoint x: 236, endPoint y: 136, distance: 140.0
click at [218, 136] on div "L:428" at bounding box center [156, 135] width 123 height 103
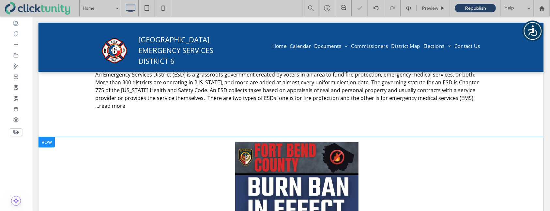
scroll to position [177, 0]
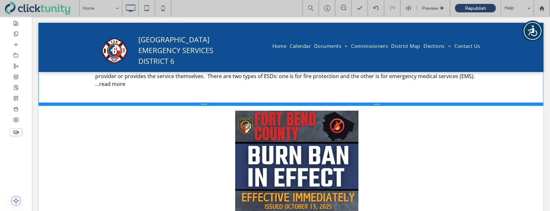
drag, startPoint x: 177, startPoint y: 115, endPoint x: 178, endPoint y: 96, distance: 19.3
click at [178, 102] on div at bounding box center [290, 103] width 505 height 3
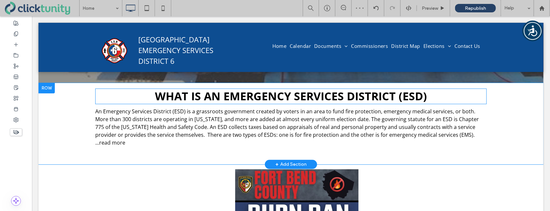
scroll to position [125, 0]
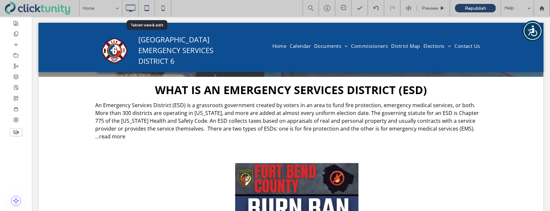
click at [144, 7] on icon at bounding box center [146, 8] width 13 height 13
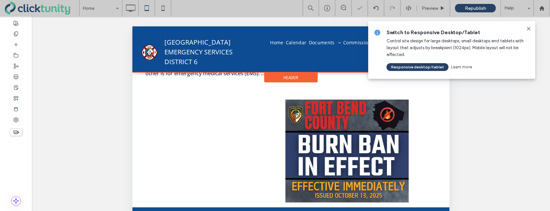
scroll to position [200, 0]
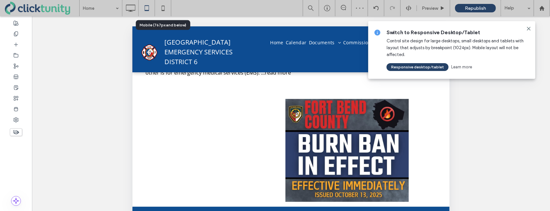
drag, startPoint x: 162, startPoint y: 7, endPoint x: 188, endPoint y: 29, distance: 34.1
click at [163, 7] on icon at bounding box center [162, 8] width 13 height 13
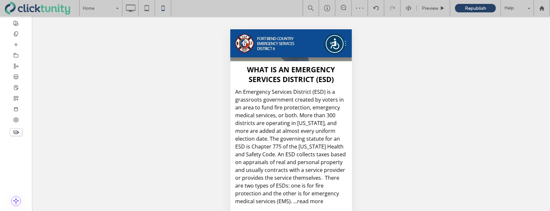
scroll to position [0, 0]
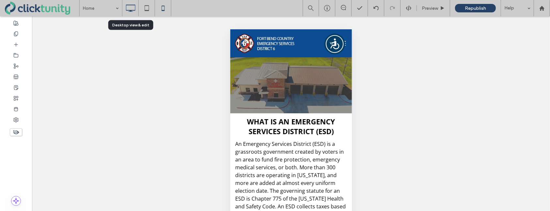
click at [131, 8] on icon at bounding box center [130, 8] width 13 height 13
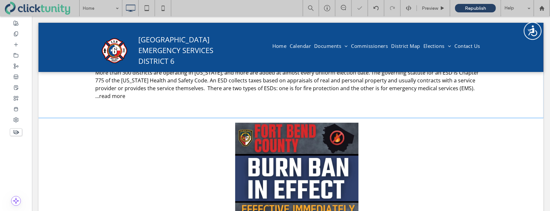
scroll to position [185, 0]
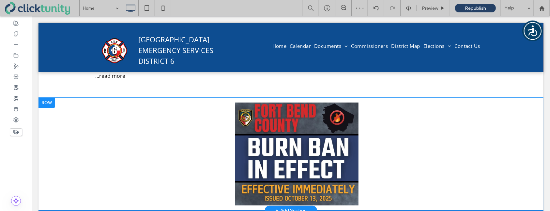
click at [50, 97] on div at bounding box center [46, 102] width 16 height 10
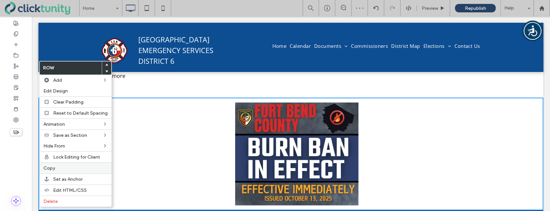
click at [53, 167] on span "Copy" at bounding box center [49, 169] width 12 height 6
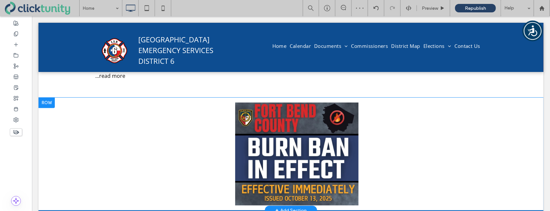
click at [47, 97] on div at bounding box center [46, 102] width 16 height 10
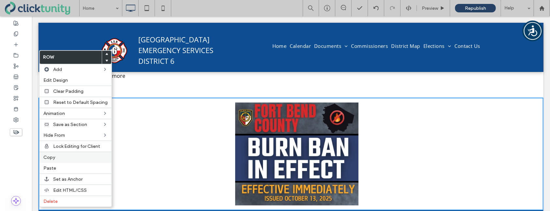
click at [56, 155] on div "Copy" at bounding box center [75, 157] width 72 height 11
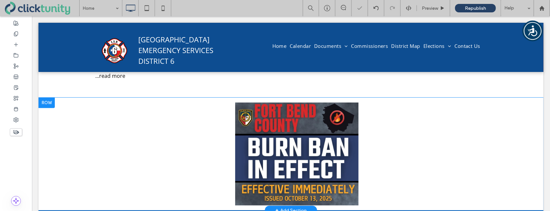
click at [48, 97] on div at bounding box center [46, 102] width 16 height 10
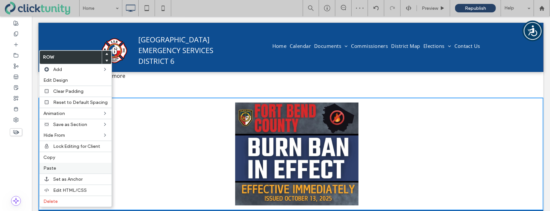
click at [58, 166] on label "Paste" at bounding box center [75, 169] width 64 height 6
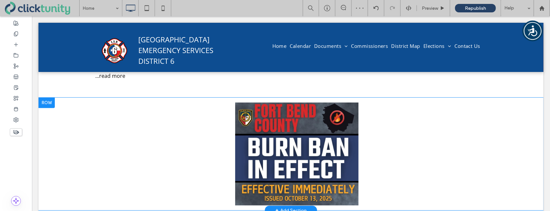
click at [52, 97] on div at bounding box center [46, 102] width 16 height 10
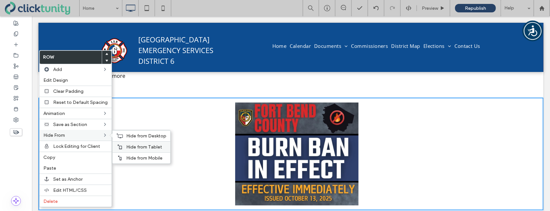
click at [117, 146] on icon at bounding box center [119, 146] width 5 height 5
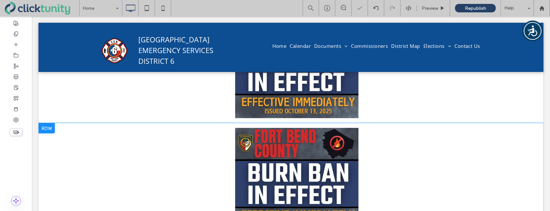
scroll to position [274, 0]
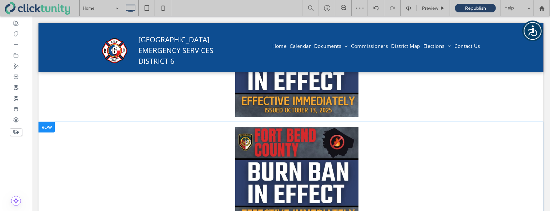
click at [44, 122] on div at bounding box center [46, 127] width 16 height 10
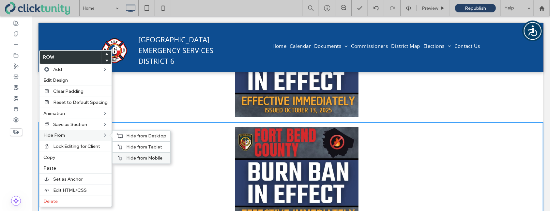
click at [121, 155] on div "Hide from Mobile" at bounding box center [141, 158] width 58 height 11
click at [123, 134] on div "Hide from Desktop" at bounding box center [141, 135] width 58 height 11
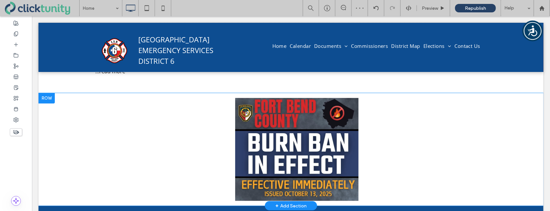
scroll to position [192, 0]
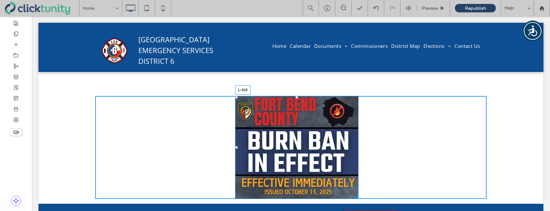
drag, startPoint x: 236, startPoint y: 140, endPoint x: 232, endPoint y: 140, distance: 3.6
click at [235, 146] on div at bounding box center [236, 147] width 3 height 3
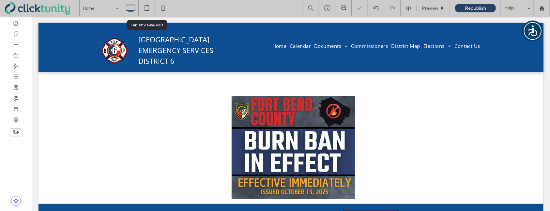
drag, startPoint x: 144, startPoint y: 8, endPoint x: 159, endPoint y: 28, distance: 24.6
click at [144, 9] on icon at bounding box center [146, 8] width 13 height 13
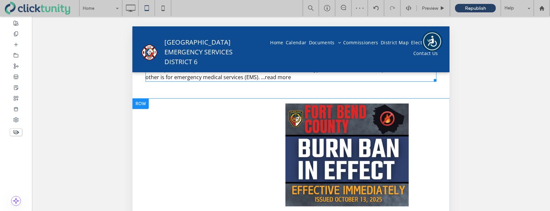
scroll to position [196, 0]
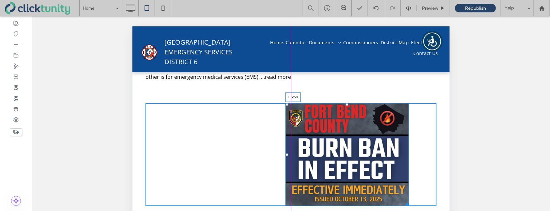
drag, startPoint x: 286, startPoint y: 154, endPoint x: 229, endPoint y: 144, distance: 56.9
click at [285, 144] on div "L:258" at bounding box center [346, 154] width 123 height 103
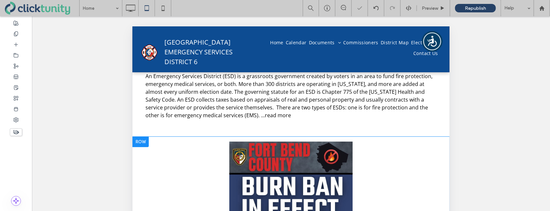
scroll to position [157, 0]
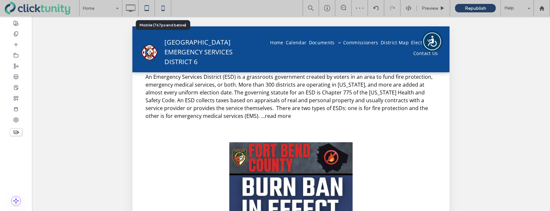
click at [162, 10] on use at bounding box center [162, 8] width 3 height 5
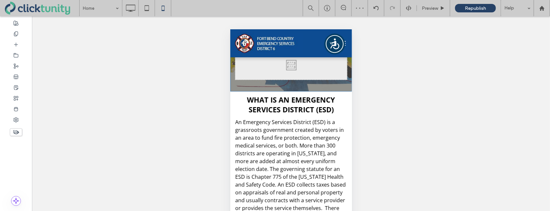
scroll to position [0, 0]
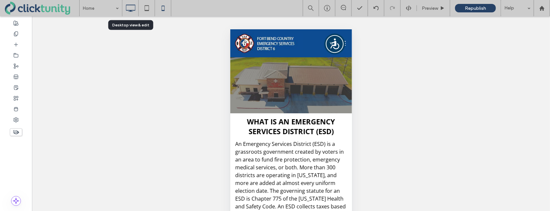
click at [131, 10] on icon at bounding box center [130, 8] width 13 height 13
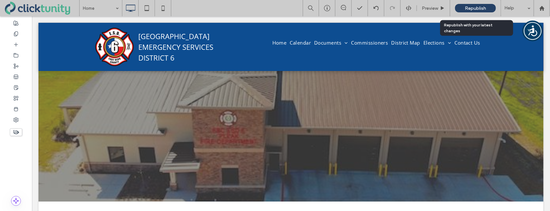
click at [469, 8] on span "Republish" at bounding box center [475, 9] width 21 height 6
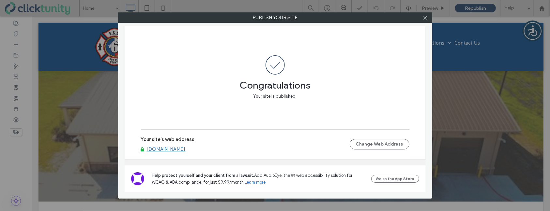
drag, startPoint x: 424, startPoint y: 19, endPoint x: 456, endPoint y: 18, distance: 31.9
click at [425, 19] on icon at bounding box center [424, 17] width 5 height 5
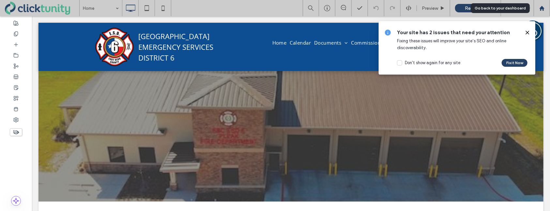
click at [543, 7] on icon at bounding box center [542, 9] width 6 height 6
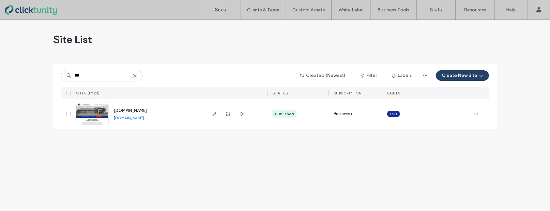
type input "***"
click at [134, 110] on span "[DOMAIN_NAME]" at bounding box center [130, 110] width 33 height 5
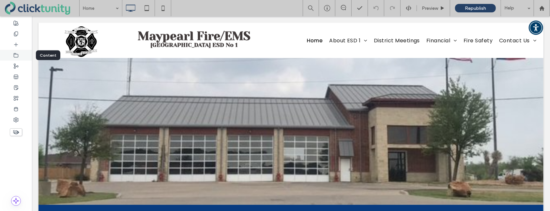
click at [18, 56] on use at bounding box center [16, 55] width 4 height 4
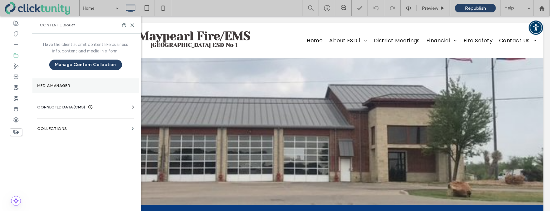
click at [53, 84] on label "Media Manager" at bounding box center [85, 85] width 96 height 5
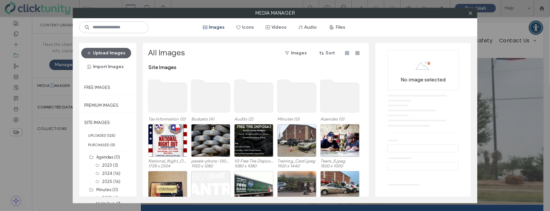
click at [337, 31] on button "Files" at bounding box center [337, 27] width 29 height 10
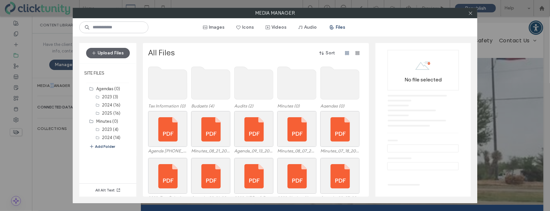
click at [340, 77] on use at bounding box center [339, 83] width 39 height 33
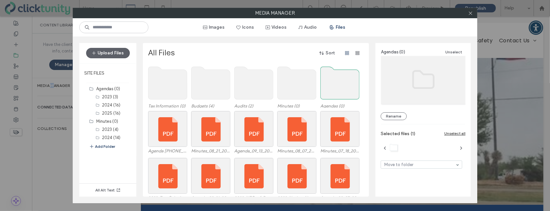
click at [340, 77] on use at bounding box center [339, 83] width 39 height 33
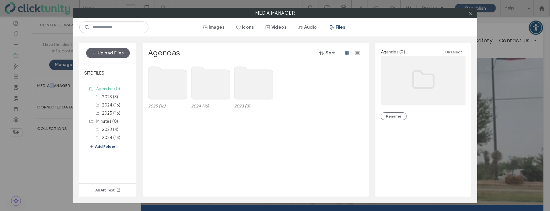
click at [157, 77] on use at bounding box center [167, 83] width 39 height 33
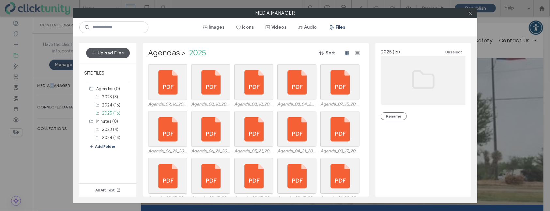
click at [116, 53] on button "Upload Files" at bounding box center [108, 53] width 44 height 10
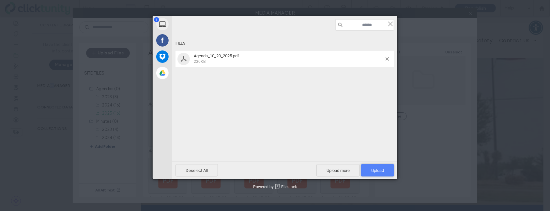
click at [372, 170] on span "Upload 1" at bounding box center [377, 170] width 13 height 5
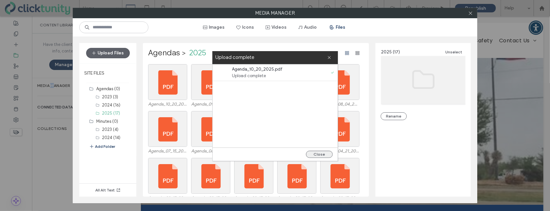
click at [319, 155] on button "Close" at bounding box center [319, 154] width 27 height 7
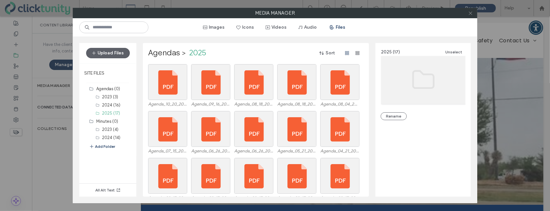
click at [471, 14] on use at bounding box center [469, 12] width 3 height 3
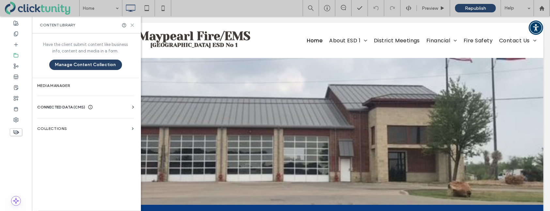
click at [131, 24] on icon at bounding box center [132, 25] width 5 height 5
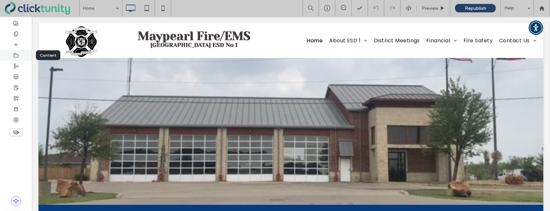
click at [20, 57] on div at bounding box center [16, 55] width 32 height 11
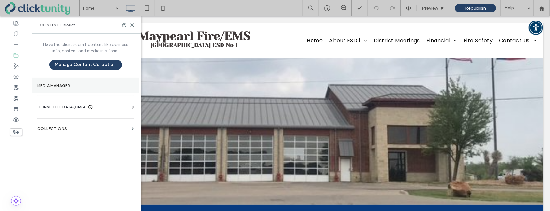
click at [54, 87] on label "Media Manager" at bounding box center [85, 85] width 96 height 5
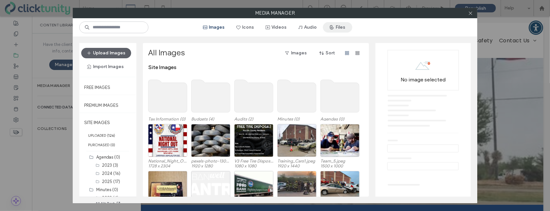
click at [334, 29] on icon "button" at bounding box center [331, 27] width 5 height 5
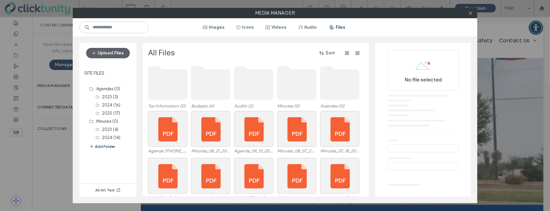
click at [331, 81] on use at bounding box center [339, 83] width 39 height 33
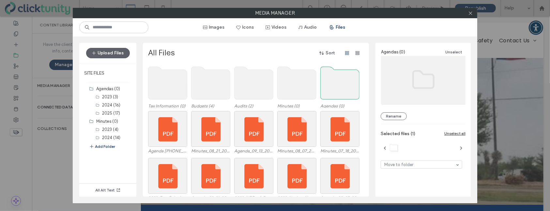
click at [332, 81] on use at bounding box center [339, 83] width 39 height 33
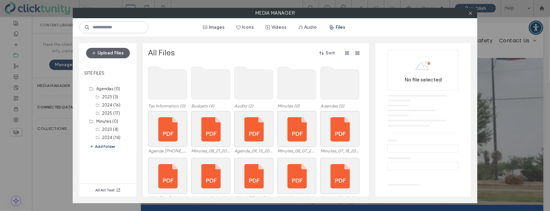
click at [332, 81] on use at bounding box center [339, 83] width 39 height 33
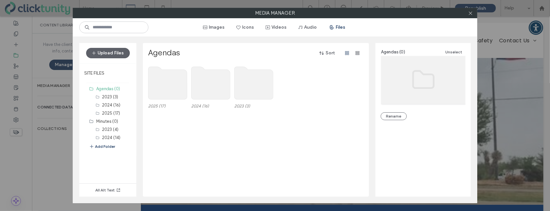
click at [165, 76] on use at bounding box center [167, 83] width 39 height 33
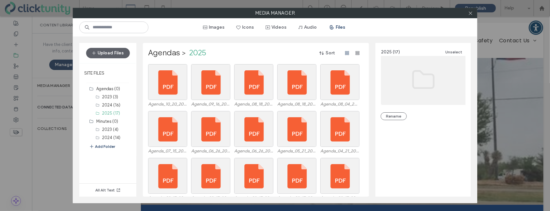
drag, startPoint x: 470, startPoint y: 15, endPoint x: 449, endPoint y: 14, distance: 20.6
click at [469, 15] on icon at bounding box center [470, 13] width 5 height 5
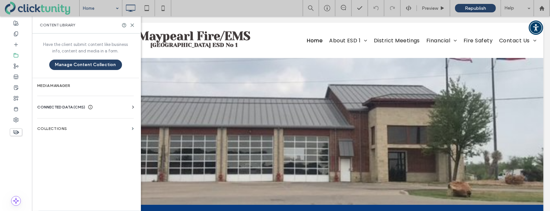
drag, startPoint x: 132, startPoint y: 24, endPoint x: 103, endPoint y: 13, distance: 31.4
click at [131, 23] on icon at bounding box center [132, 25] width 5 height 5
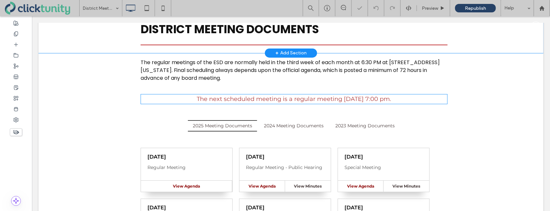
scroll to position [91, 0]
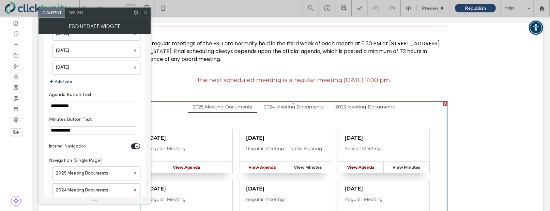
scroll to position [1078, 0]
click at [60, 78] on button "Add Item" at bounding box center [60, 82] width 23 height 8
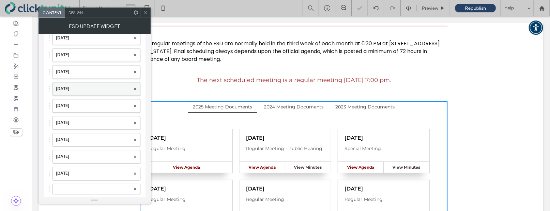
scroll to position [968, 0]
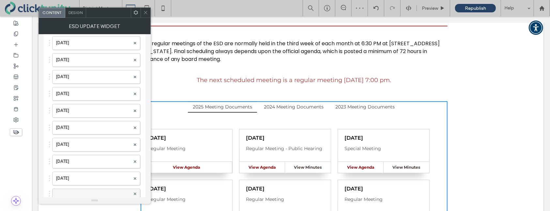
click at [69, 191] on label at bounding box center [93, 194] width 74 height 7
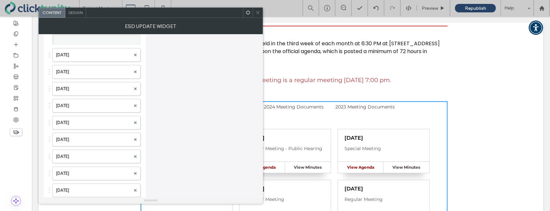
scroll to position [410, 0]
drag, startPoint x: 70, startPoint y: 189, endPoint x: 98, endPoint y: 30, distance: 161.5
click at [78, 187] on label at bounding box center [93, 190] width 75 height 7
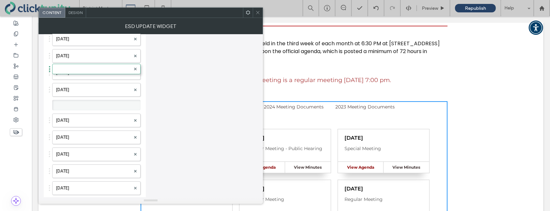
scroll to position [0, 0]
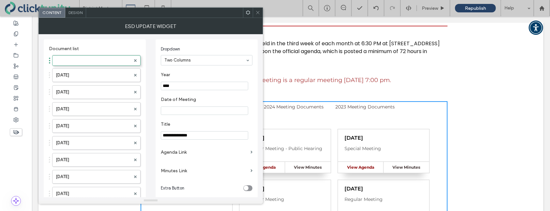
drag, startPoint x: 78, startPoint y: 187, endPoint x: 85, endPoint y: 52, distance: 136.1
drag, startPoint x: 170, startPoint y: 86, endPoint x: 174, endPoint y: 86, distance: 3.3
click at [174, 86] on input "****" at bounding box center [204, 86] width 87 height 8
type input "****"
click at [176, 110] on input "Date of Meeting" at bounding box center [204, 111] width 87 height 8
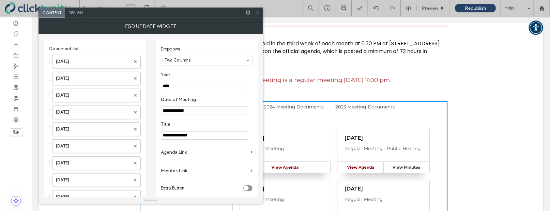
type input "**********"
click at [186, 155] on label "Agenda Link" at bounding box center [204, 152] width 87 height 12
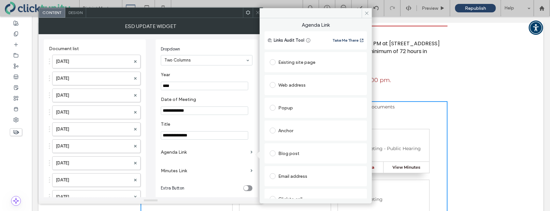
scroll to position [33, 0]
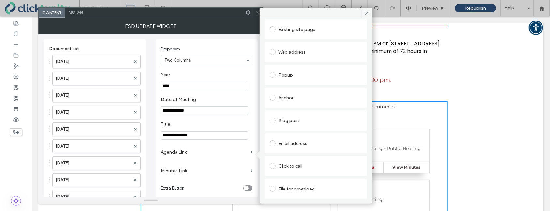
click at [274, 187] on span at bounding box center [273, 189] width 6 height 6
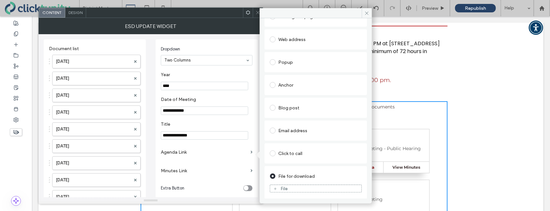
click at [279, 187] on div "File" at bounding box center [315, 189] width 91 height 6
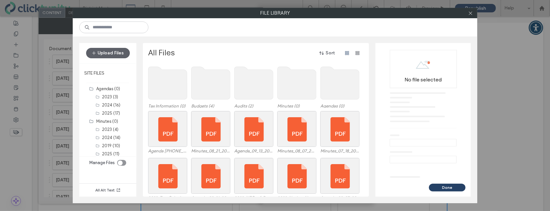
click at [328, 92] on use at bounding box center [339, 83] width 39 height 33
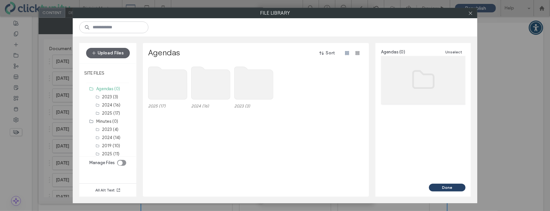
click at [170, 89] on use at bounding box center [167, 83] width 39 height 33
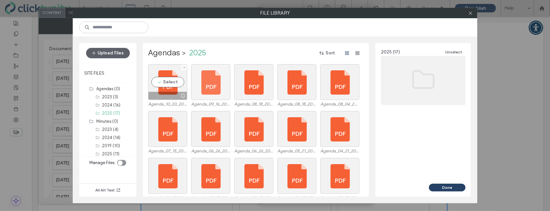
drag, startPoint x: 165, startPoint y: 81, endPoint x: 199, endPoint y: 89, distance: 34.7
click at [165, 81] on div "Select" at bounding box center [167, 82] width 39 height 36
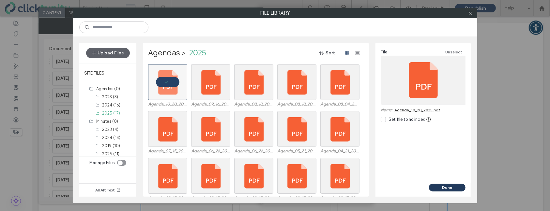
click at [433, 188] on button "Done" at bounding box center [447, 188] width 37 height 8
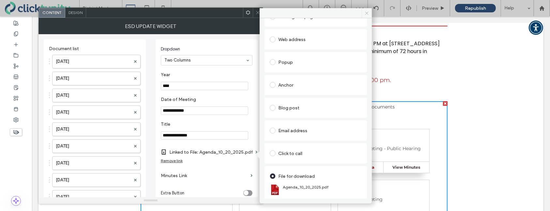
click at [366, 17] on span at bounding box center [366, 13] width 10 height 10
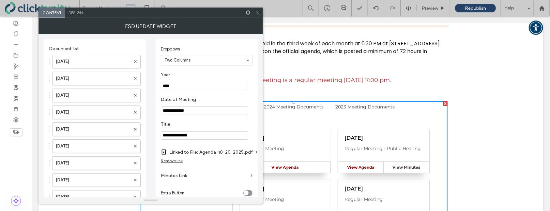
click at [257, 15] on icon at bounding box center [257, 12] width 5 height 5
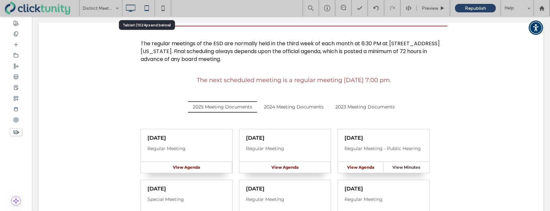
click at [146, 11] on icon at bounding box center [146, 8] width 13 height 13
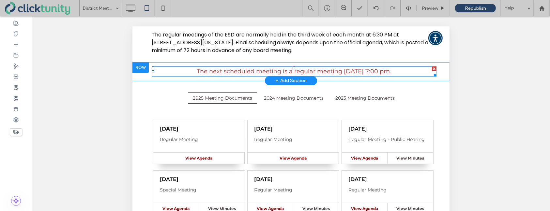
scroll to position [114, 0]
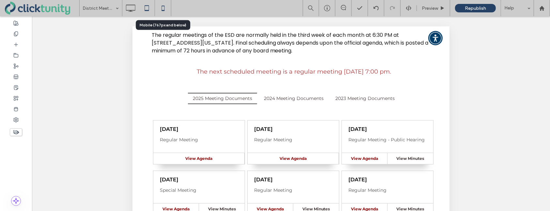
click at [164, 11] on icon at bounding box center [162, 8] width 13 height 13
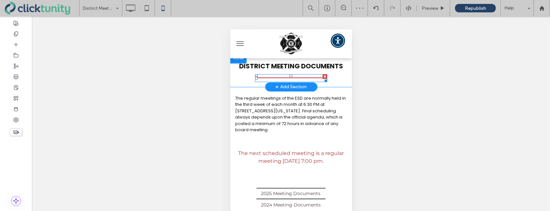
scroll to position [0, 0]
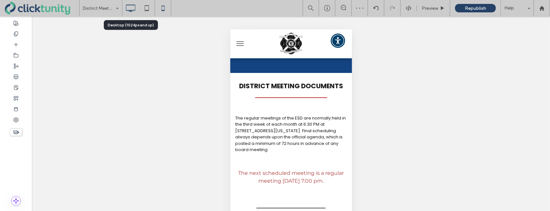
click at [130, 14] on icon at bounding box center [130, 8] width 13 height 13
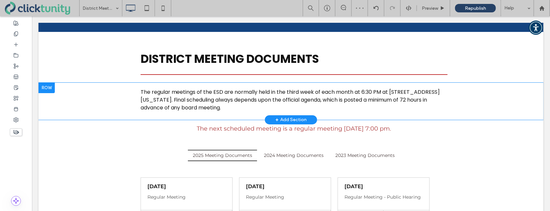
scroll to position [30, 0]
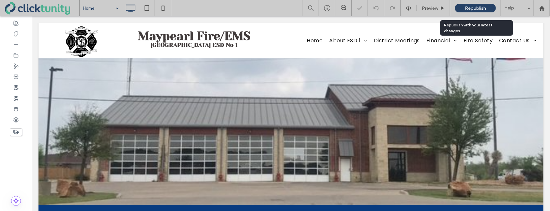
click at [485, 6] on span "Republish" at bounding box center [475, 9] width 21 height 6
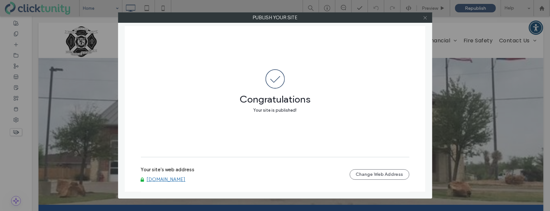
click at [424, 18] on icon at bounding box center [424, 17] width 5 height 5
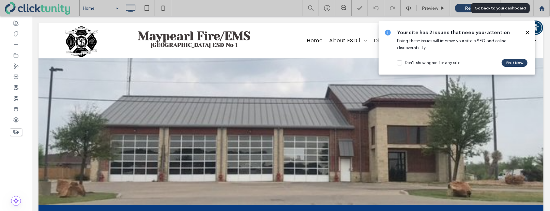
click at [542, 8] on use at bounding box center [541, 8] width 5 height 5
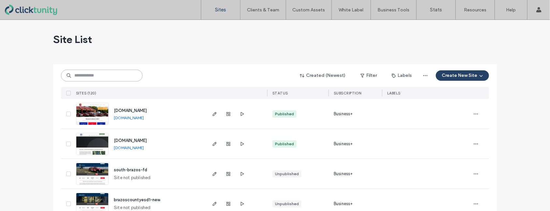
click at [111, 74] on input at bounding box center [101, 76] width 81 height 12
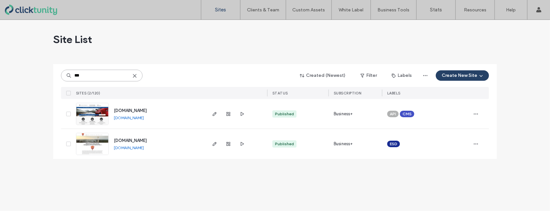
type input "***"
click at [132, 139] on span "[DOMAIN_NAME]" at bounding box center [130, 140] width 33 height 5
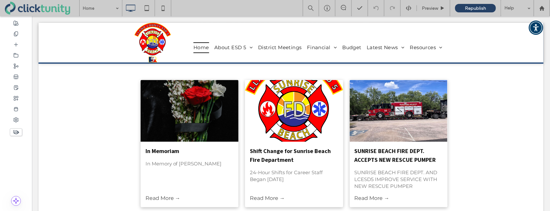
scroll to position [852, 0]
click at [18, 55] on icon at bounding box center [15, 55] width 5 height 5
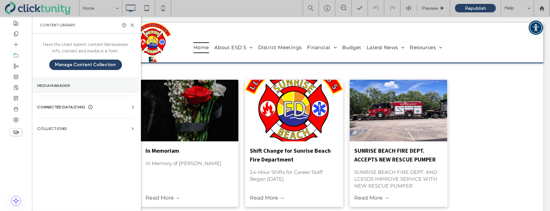
click at [54, 80] on section "Media Manager" at bounding box center [85, 85] width 107 height 15
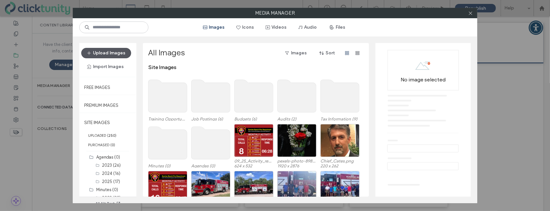
click at [126, 52] on button "Upload Images" at bounding box center [106, 53] width 50 height 10
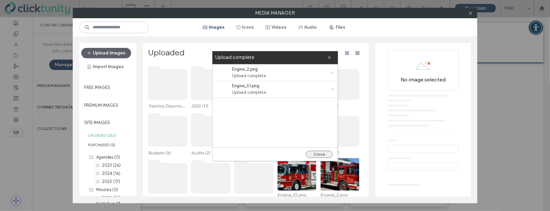
click at [318, 154] on button "Close" at bounding box center [319, 154] width 27 height 7
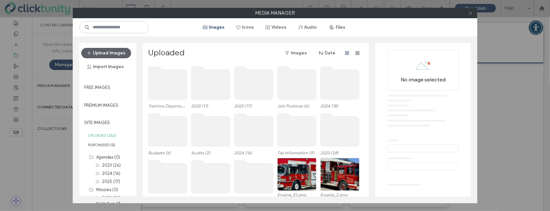
click at [468, 14] on icon at bounding box center [470, 13] width 5 height 5
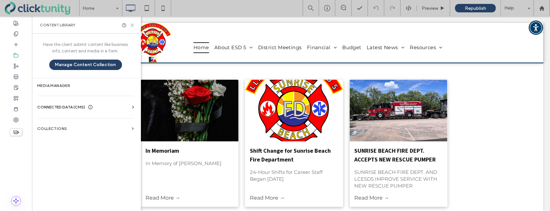
click at [131, 25] on icon at bounding box center [132, 25] width 5 height 5
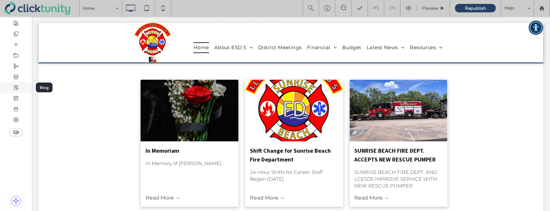
click at [18, 88] on icon at bounding box center [15, 87] width 5 height 5
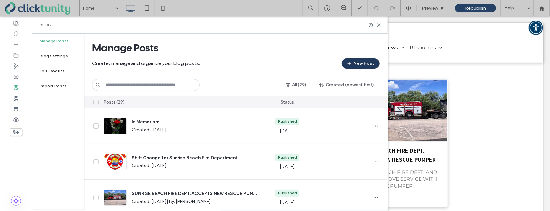
click at [361, 66] on button "New Post" at bounding box center [360, 63] width 38 height 10
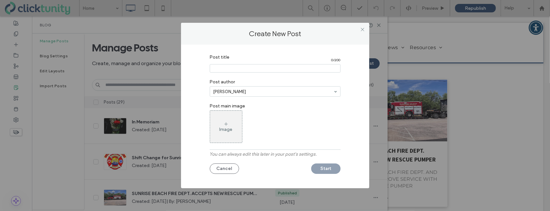
click at [308, 66] on input "Post title" at bounding box center [275, 68] width 131 height 8
type input "**********"
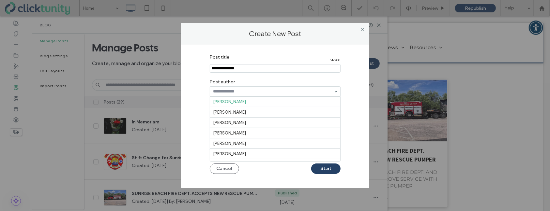
scroll to position [0, 0]
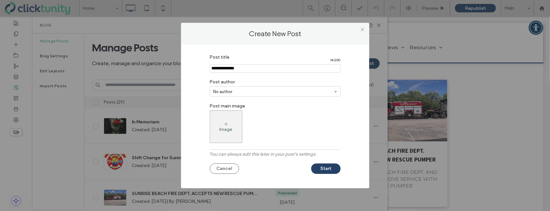
click at [233, 122] on div "Image" at bounding box center [226, 126] width 32 height 31
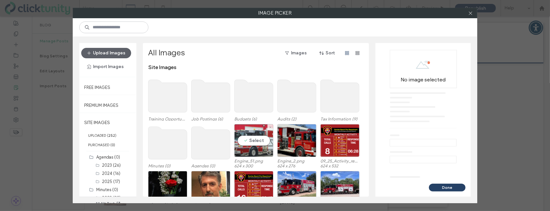
click at [257, 144] on div "Select" at bounding box center [253, 140] width 39 height 33
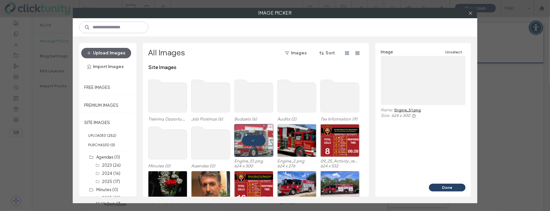
scroll to position [0, 0]
drag, startPoint x: 470, startPoint y: 14, endPoint x: 429, endPoint y: 39, distance: 48.4
click at [470, 15] on icon at bounding box center [470, 13] width 5 height 5
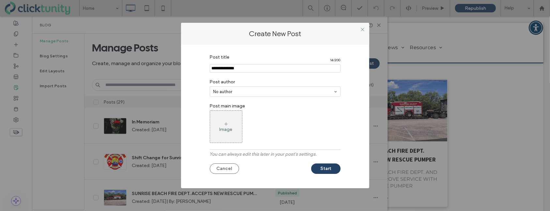
click at [228, 129] on div "Image" at bounding box center [225, 130] width 13 height 6
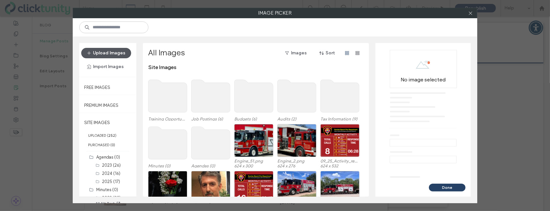
click at [118, 55] on button "Upload Images" at bounding box center [106, 53] width 50 height 10
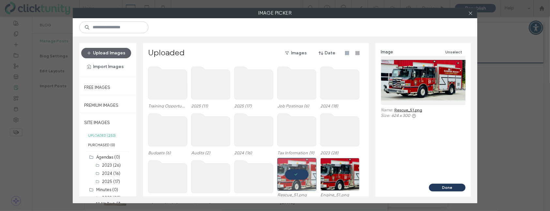
click at [441, 186] on button "Done" at bounding box center [447, 188] width 37 height 8
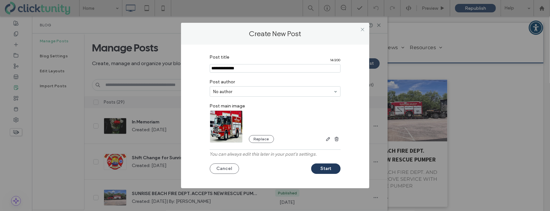
click at [324, 169] on button "Start" at bounding box center [325, 169] width 29 height 10
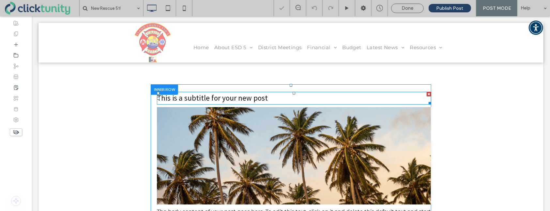
click at [212, 99] on h3 "This is a subtitle for your new post" at bounding box center [293, 98] width 274 height 13
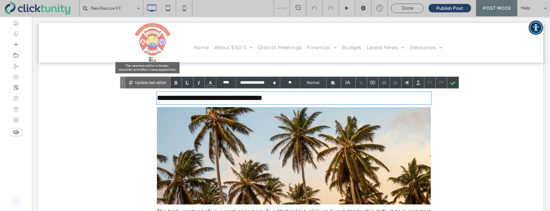
click at [150, 85] on p "Update text editor" at bounding box center [150, 82] width 31 height 11
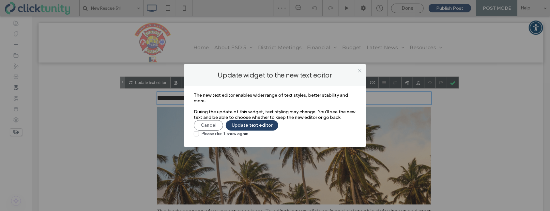
drag, startPoint x: 241, startPoint y: 125, endPoint x: 268, endPoint y: 109, distance: 31.9
click at [241, 125] on button "Update text editor" at bounding box center [252, 125] width 52 height 10
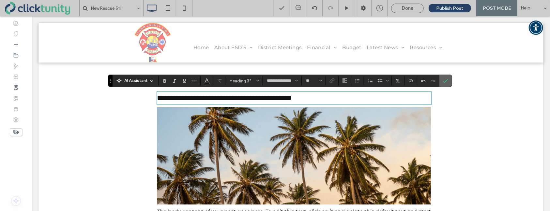
click at [447, 82] on label "Confirm" at bounding box center [445, 81] width 10 height 12
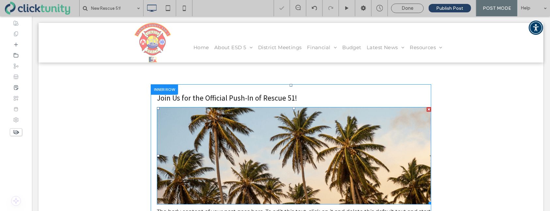
click at [296, 137] on img at bounding box center [293, 155] width 274 height 97
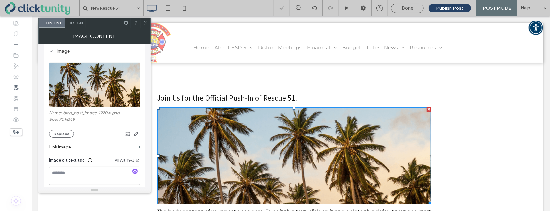
scroll to position [64, 0]
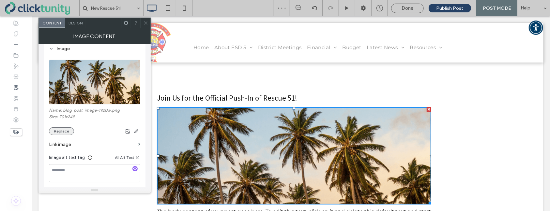
click at [63, 132] on button "Replace" at bounding box center [61, 131] width 25 height 8
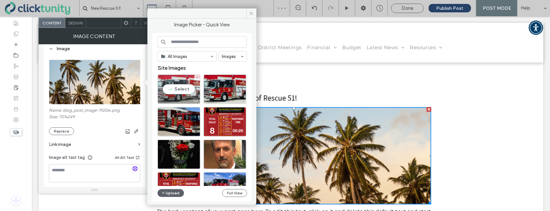
click at [170, 89] on div "Select" at bounding box center [178, 89] width 43 height 29
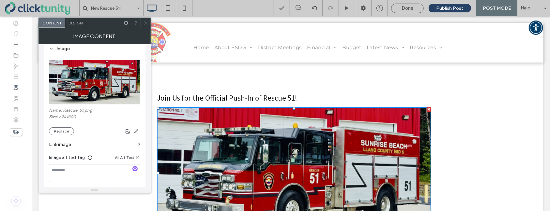
drag, startPoint x: 146, startPoint y: 24, endPoint x: 149, endPoint y: 40, distance: 15.9
click at [146, 24] on icon at bounding box center [145, 23] width 5 height 5
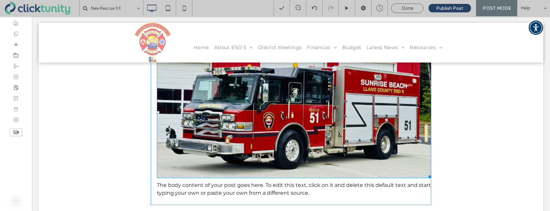
scroll to position [81, 0]
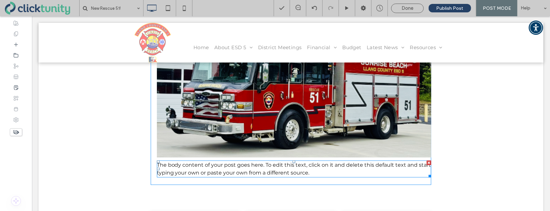
click at [189, 170] on div "The body content of your post goes here. To edit this text, click on it and del…" at bounding box center [293, 168] width 274 height 17
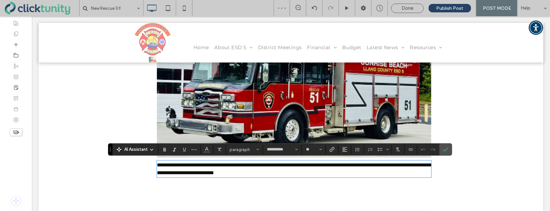
paste div
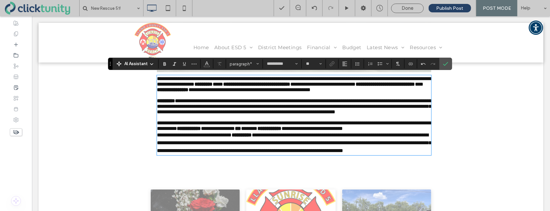
scroll to position [165, 0]
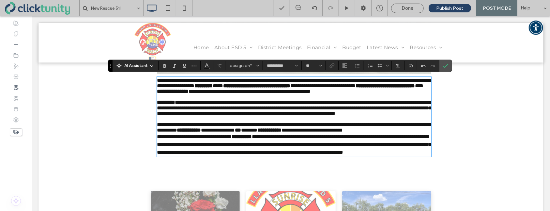
click at [246, 133] on p "**********" at bounding box center [293, 127] width 274 height 11
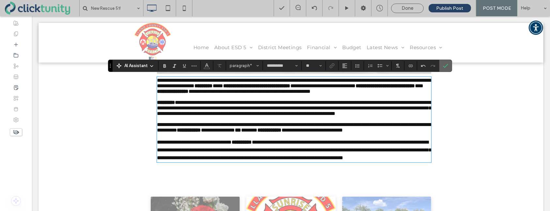
drag, startPoint x: 445, startPoint y: 69, endPoint x: 266, endPoint y: 81, distance: 179.7
click at [445, 69] on span "Confirm" at bounding box center [445, 65] width 5 height 11
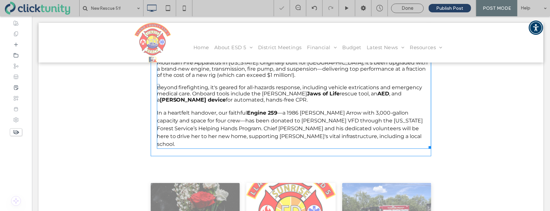
scroll to position [225, 0]
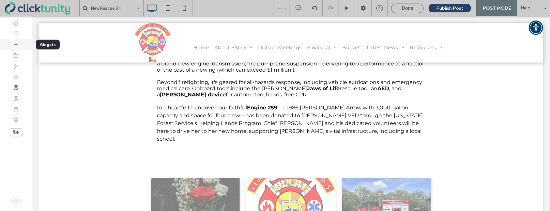
click at [14, 44] on icon at bounding box center [15, 44] width 5 height 5
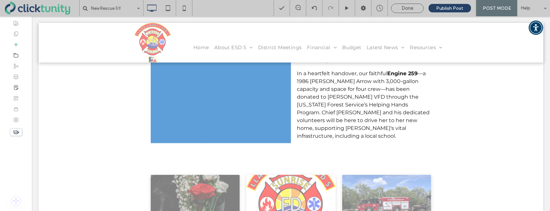
scroll to position [288, 0]
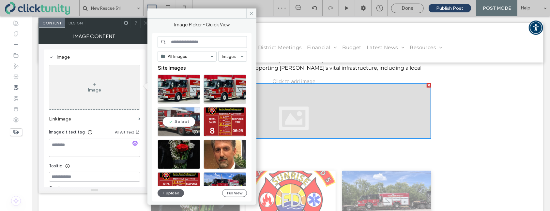
click at [179, 120] on div "Select" at bounding box center [178, 121] width 43 height 29
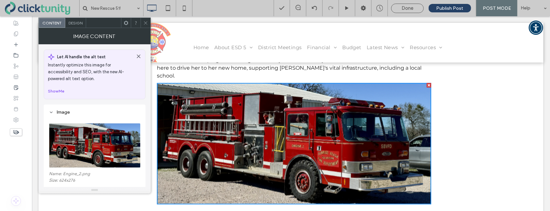
drag, startPoint x: 146, startPoint y: 22, endPoint x: 149, endPoint y: 37, distance: 15.2
click at [146, 23] on icon at bounding box center [145, 23] width 5 height 5
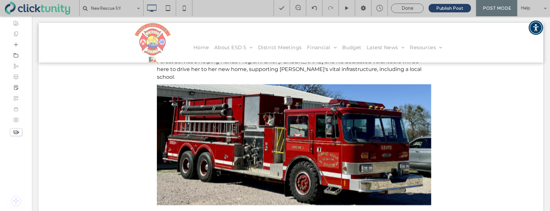
scroll to position [293, 0]
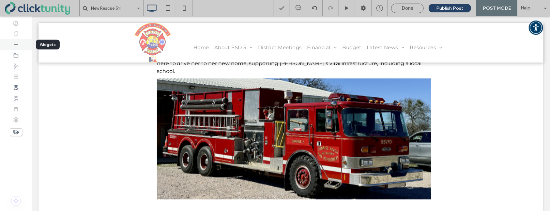
click at [18, 46] on icon at bounding box center [15, 44] width 5 height 5
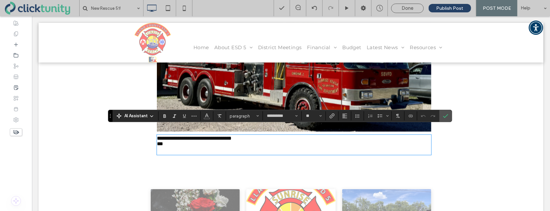
scroll to position [0, 0]
drag, startPoint x: 156, startPoint y: 131, endPoint x: 260, endPoint y: 131, distance: 103.3
click at [260, 135] on p "**********" at bounding box center [293, 138] width 274 height 6
click at [321, 117] on button "**" at bounding box center [313, 115] width 21 height 9
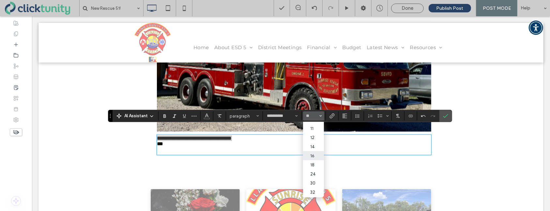
scroll to position [26, 0]
click at [310, 166] on label "18" at bounding box center [313, 164] width 21 height 9
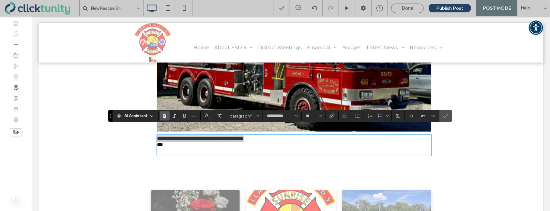
click at [165, 116] on use "Bold" at bounding box center [164, 116] width 3 height 4
type input "*"
drag, startPoint x: 157, startPoint y: 130, endPoint x: 177, endPoint y: 138, distance: 20.9
click at [170, 138] on div "**********" at bounding box center [293, 145] width 274 height 20
drag, startPoint x: 342, startPoint y: 116, endPoint x: 345, endPoint y: 116, distance: 3.6
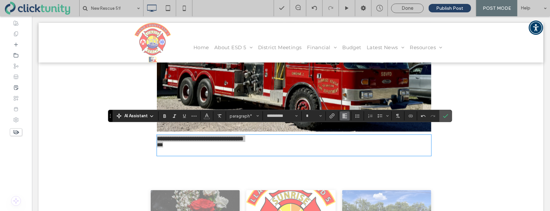
click at [342, 116] on icon "Alignment" at bounding box center [344, 115] width 5 height 5
click at [350, 134] on icon "ui.textEditor.alignment.center" at bounding box center [349, 136] width 5 height 5
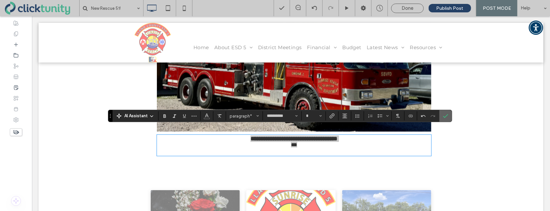
click at [445, 119] on span "Confirm" at bounding box center [444, 116] width 3 height 12
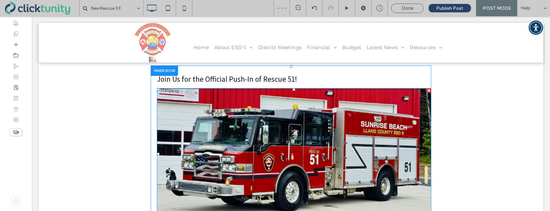
scroll to position [0, 0]
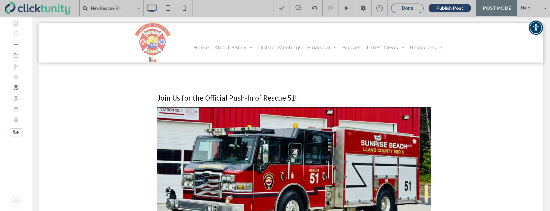
click at [406, 8] on span "Done" at bounding box center [407, 8] width 12 height 6
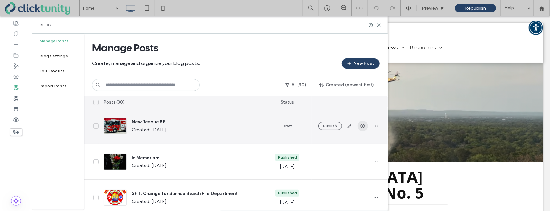
click at [362, 127] on icon "button" at bounding box center [362, 126] width 5 height 5
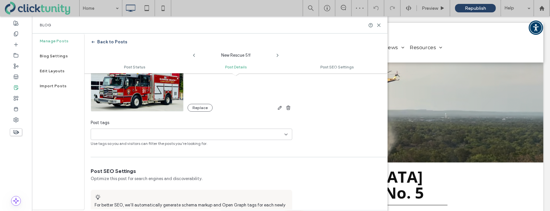
scroll to position [194, 0]
click at [285, 136] on div "+0 +0" at bounding box center [191, 133] width 201 height 11
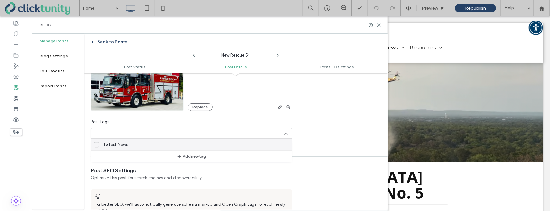
click at [96, 144] on icon at bounding box center [96, 144] width 3 height 3
click at [327, 113] on div "**********" at bounding box center [235, 58] width 303 height 175
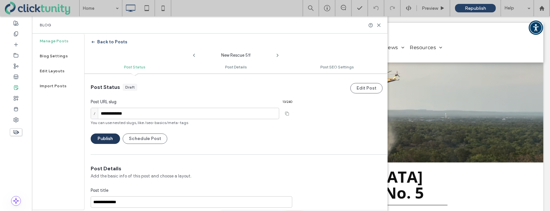
click at [103, 134] on button "Publish" at bounding box center [105, 139] width 29 height 10
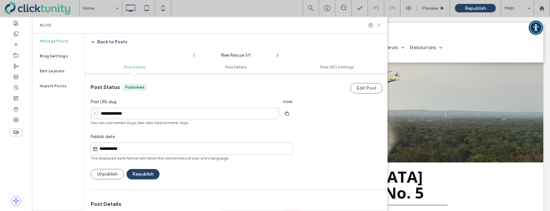
click at [378, 24] on use at bounding box center [378, 25] width 3 height 3
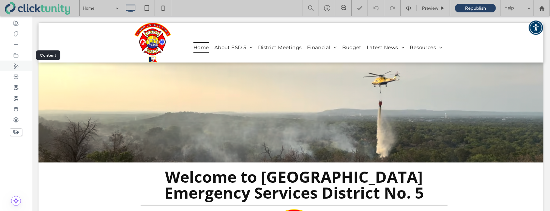
drag, startPoint x: 21, startPoint y: 58, endPoint x: 31, endPoint y: 67, distance: 13.4
click at [21, 58] on div at bounding box center [16, 55] width 32 height 11
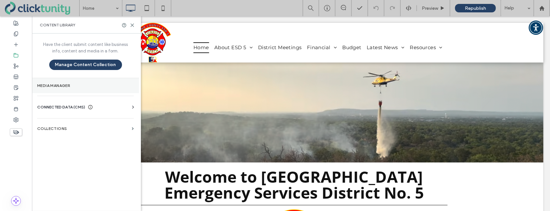
click at [70, 87] on label "Media Manager" at bounding box center [85, 85] width 96 height 5
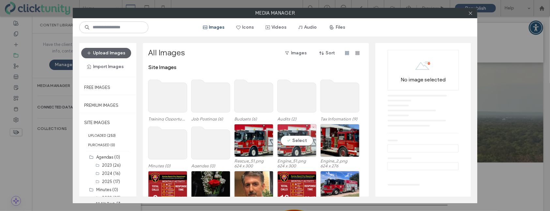
click at [292, 139] on div "Select" at bounding box center [296, 140] width 39 height 33
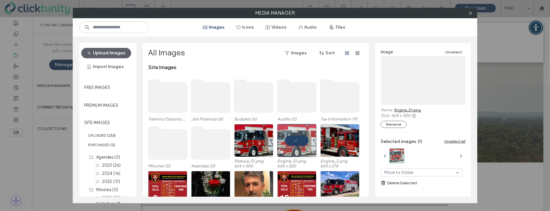
click at [395, 182] on link "Delete Selected" at bounding box center [422, 183] width 85 height 7
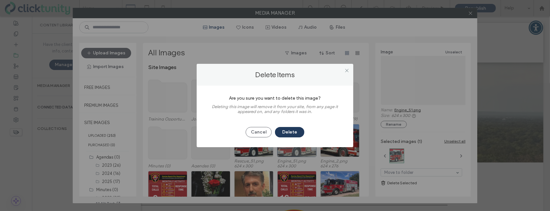
click at [302, 134] on button "Delete" at bounding box center [289, 132] width 29 height 10
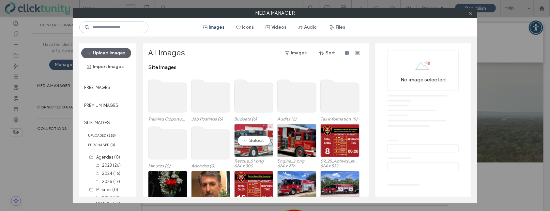
click at [259, 142] on div "Select" at bounding box center [253, 140] width 39 height 33
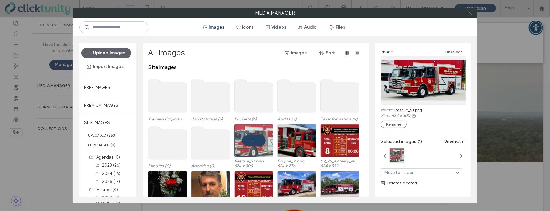
click at [469, 14] on icon at bounding box center [470, 13] width 5 height 5
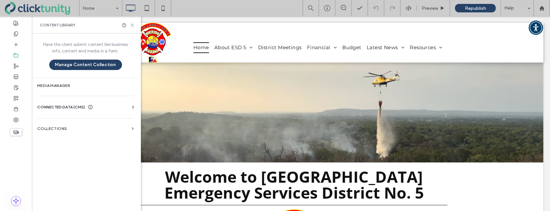
drag, startPoint x: 131, startPoint y: 24, endPoint x: 99, endPoint y: 8, distance: 35.9
click at [131, 24] on use at bounding box center [132, 25] width 3 height 3
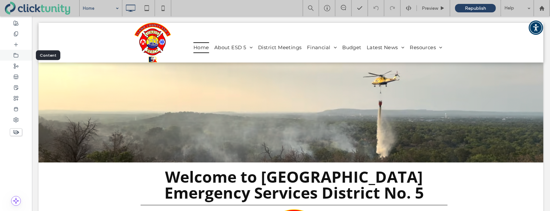
click at [16, 56] on icon at bounding box center [15, 55] width 5 height 5
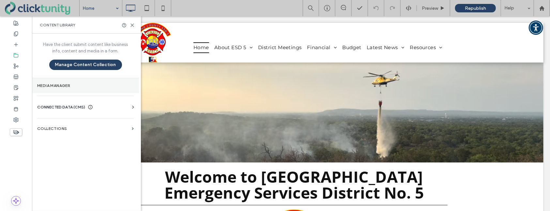
click at [56, 83] on label "Media Manager" at bounding box center [85, 85] width 96 height 5
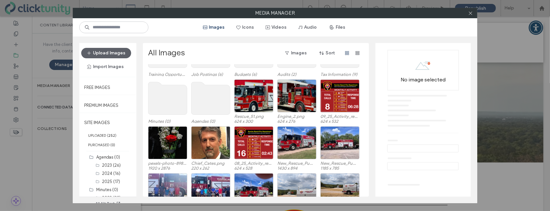
scroll to position [46, 0]
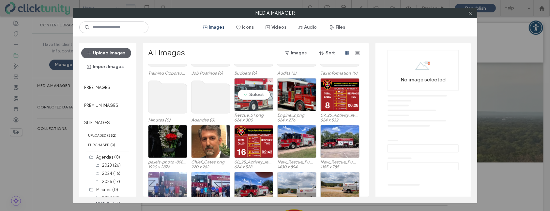
click at [246, 104] on div "Select" at bounding box center [253, 94] width 39 height 33
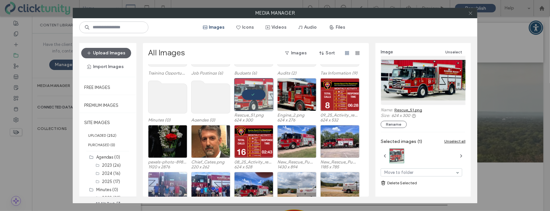
click at [470, 13] on icon at bounding box center [470, 13] width 5 height 5
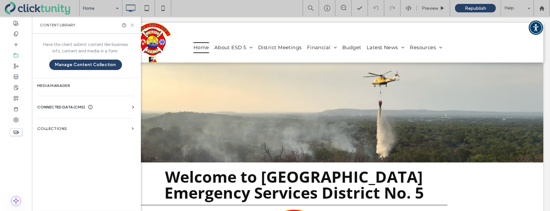
drag, startPoint x: 132, startPoint y: 24, endPoint x: 76, endPoint y: 0, distance: 61.5
click at [132, 24] on icon at bounding box center [132, 25] width 5 height 5
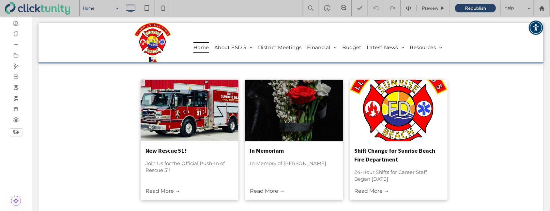
scroll to position [864, 0]
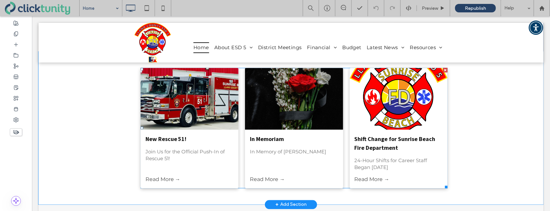
click at [193, 88] on div at bounding box center [189, 99] width 104 height 66
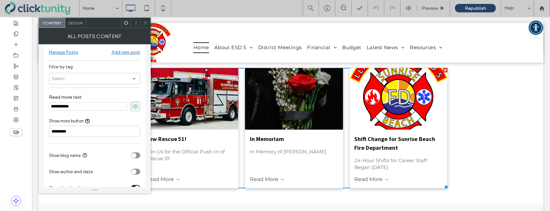
scroll to position [0, 0]
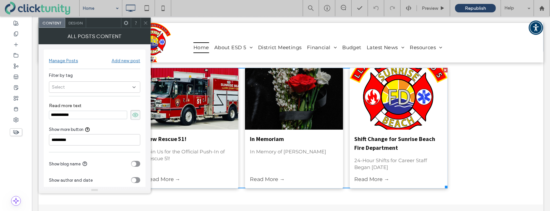
click at [78, 25] on div "Design" at bounding box center [75, 23] width 21 height 10
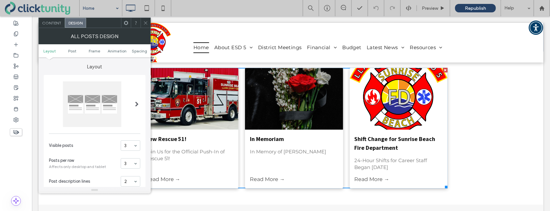
click at [143, 21] on icon at bounding box center [145, 23] width 5 height 5
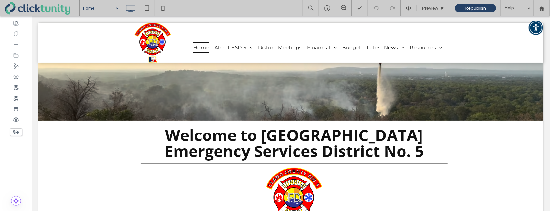
scroll to position [41, 0]
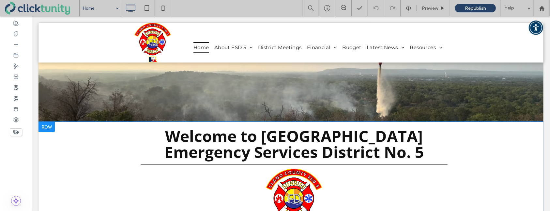
click at [48, 128] on div at bounding box center [46, 127] width 16 height 10
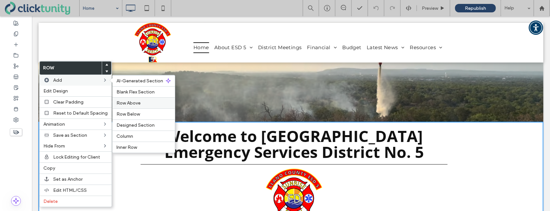
click at [116, 101] on span "Row Above" at bounding box center [128, 103] width 24 height 6
